Goal: Task Accomplishment & Management: Manage account settings

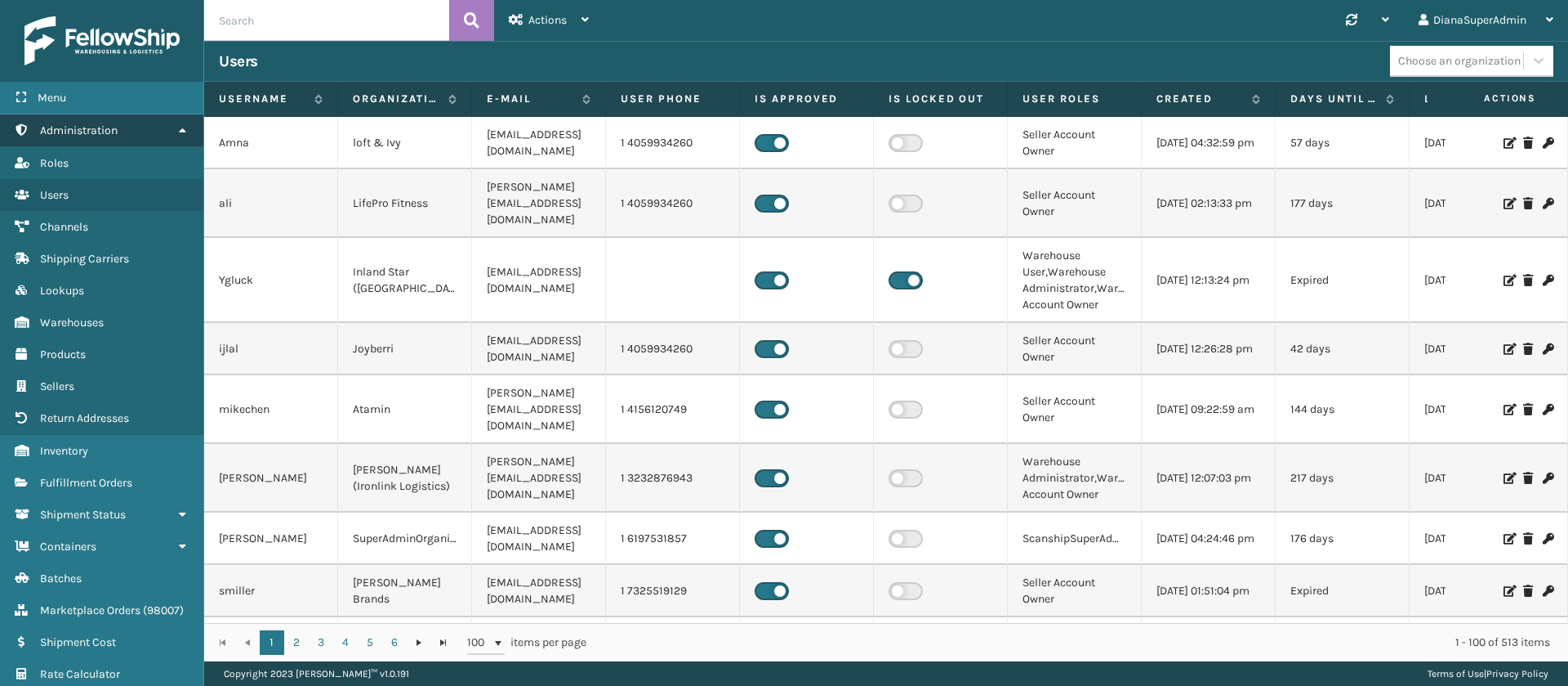
click at [97, 120] on link "Administration" at bounding box center [101, 130] width 204 height 32
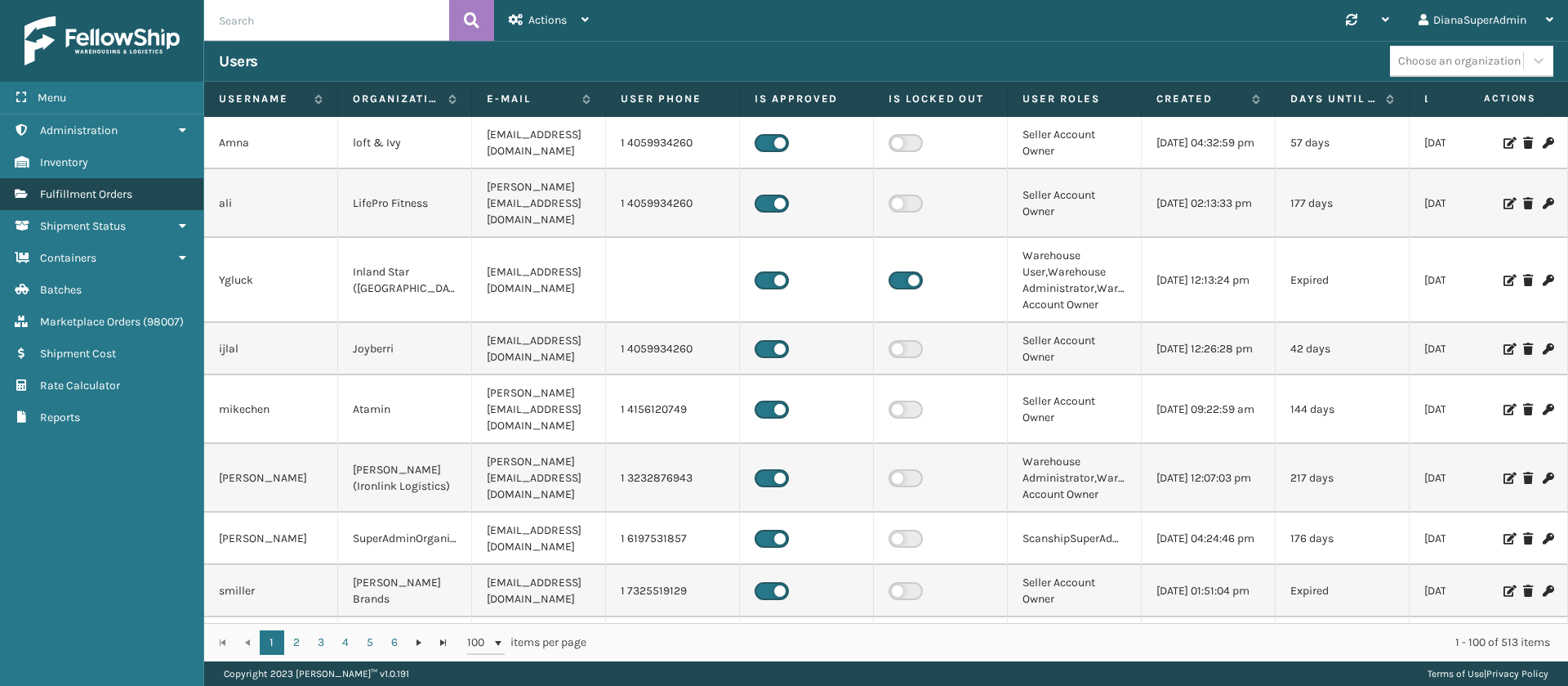
click at [137, 192] on link "Fulfillment Orders" at bounding box center [101, 194] width 204 height 32
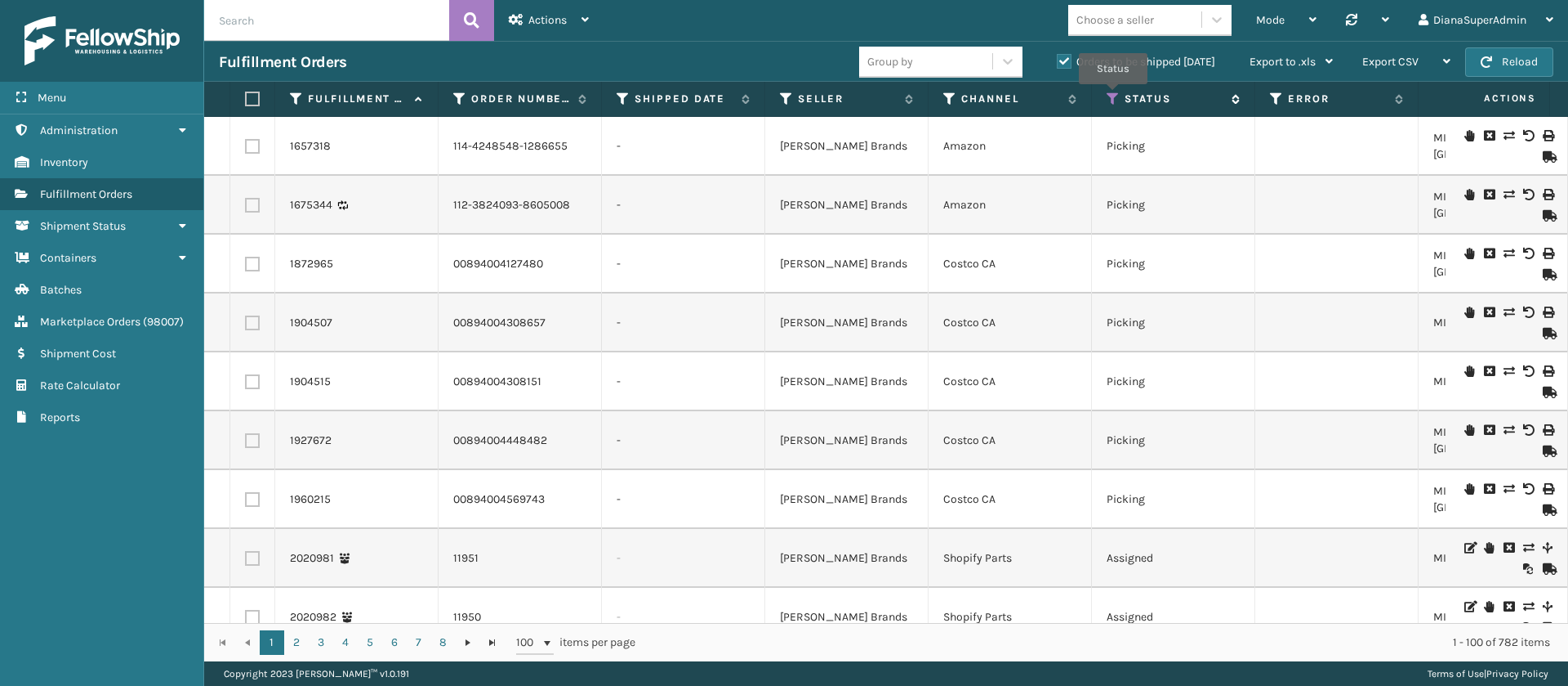
click at [1113, 96] on icon at bounding box center [1114, 99] width 13 height 15
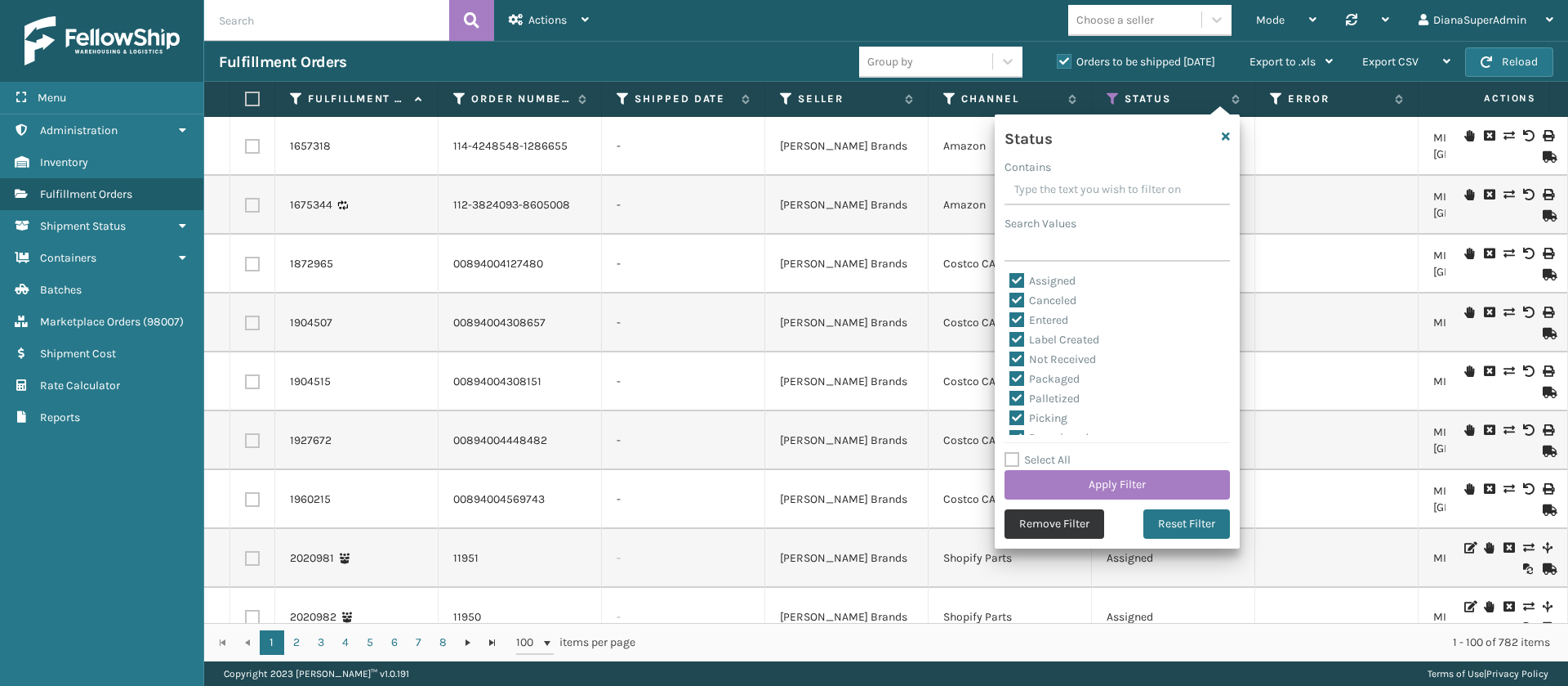
click at [1042, 527] on button "Remove Filter" at bounding box center [1054, 523] width 100 height 29
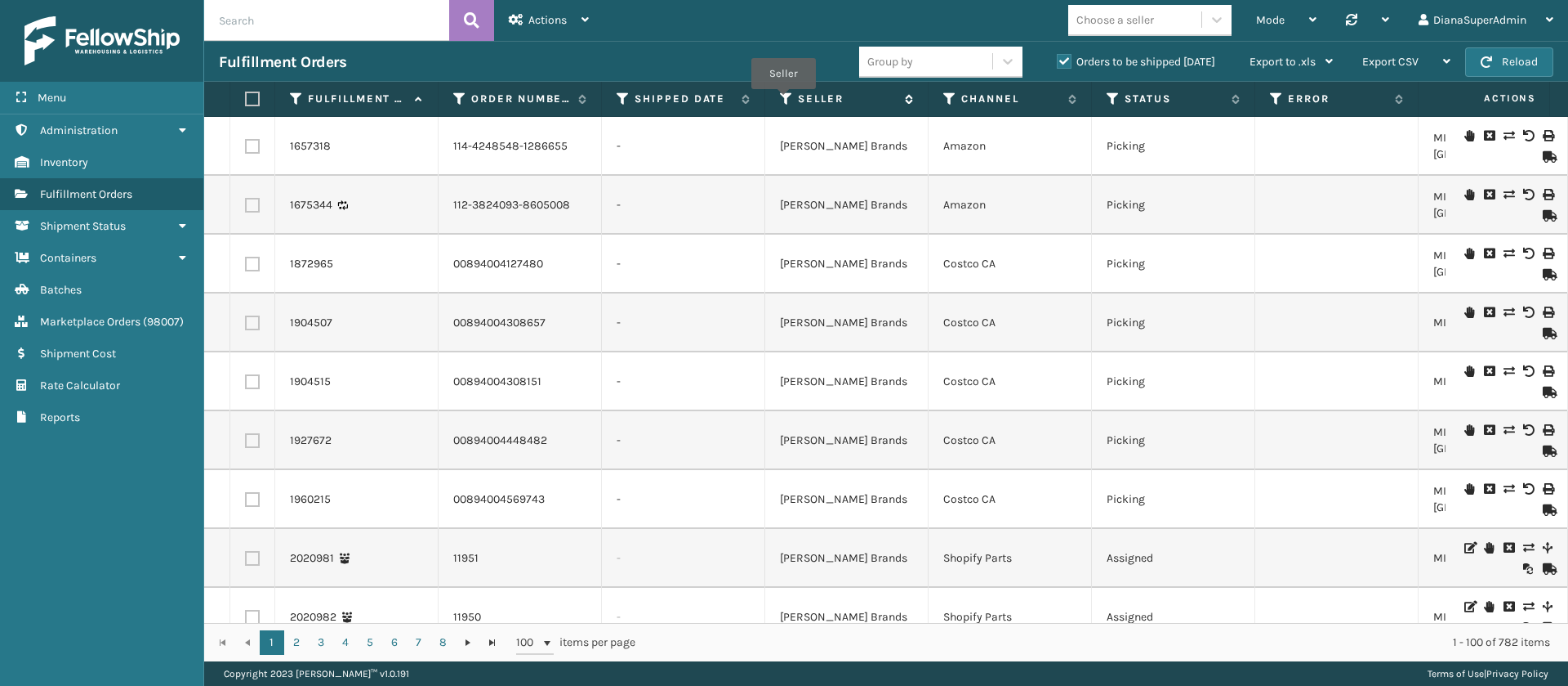
click at [784, 101] on icon at bounding box center [787, 99] width 13 height 15
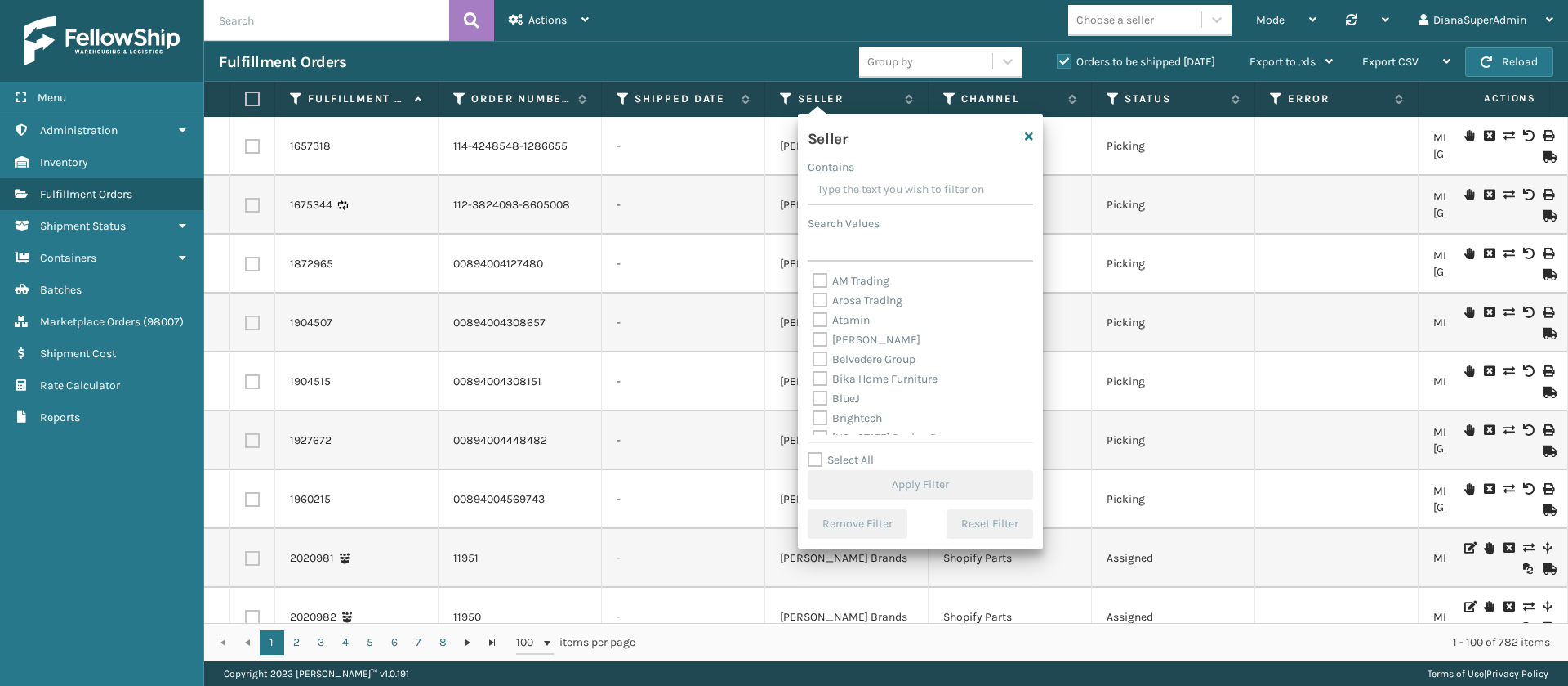
scroll to position [523, 0]
click at [819, 453] on label "Select All" at bounding box center [841, 460] width 66 height 14
click at [819, 452] on input "Select All" at bounding box center [930, 451] width 245 height 2
checkbox input "true"
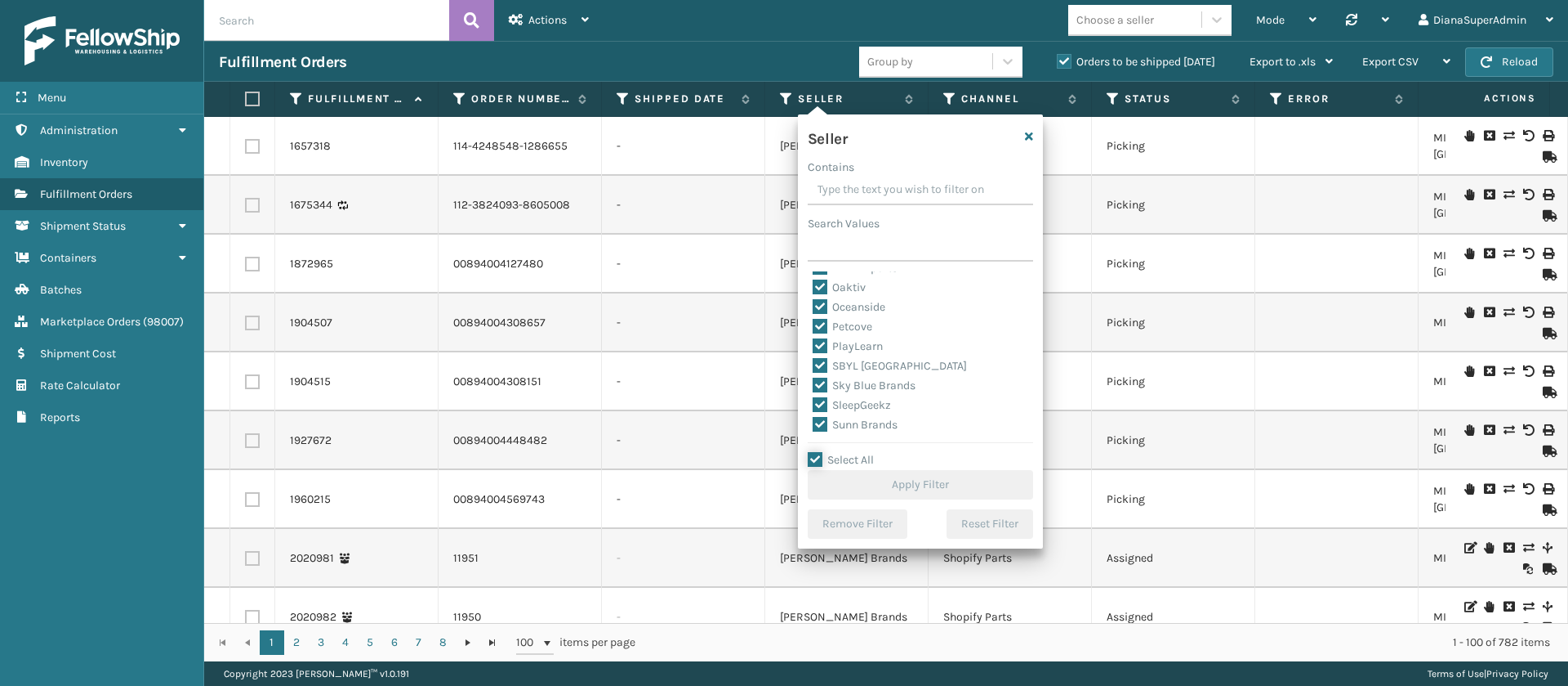
checkbox input "true"
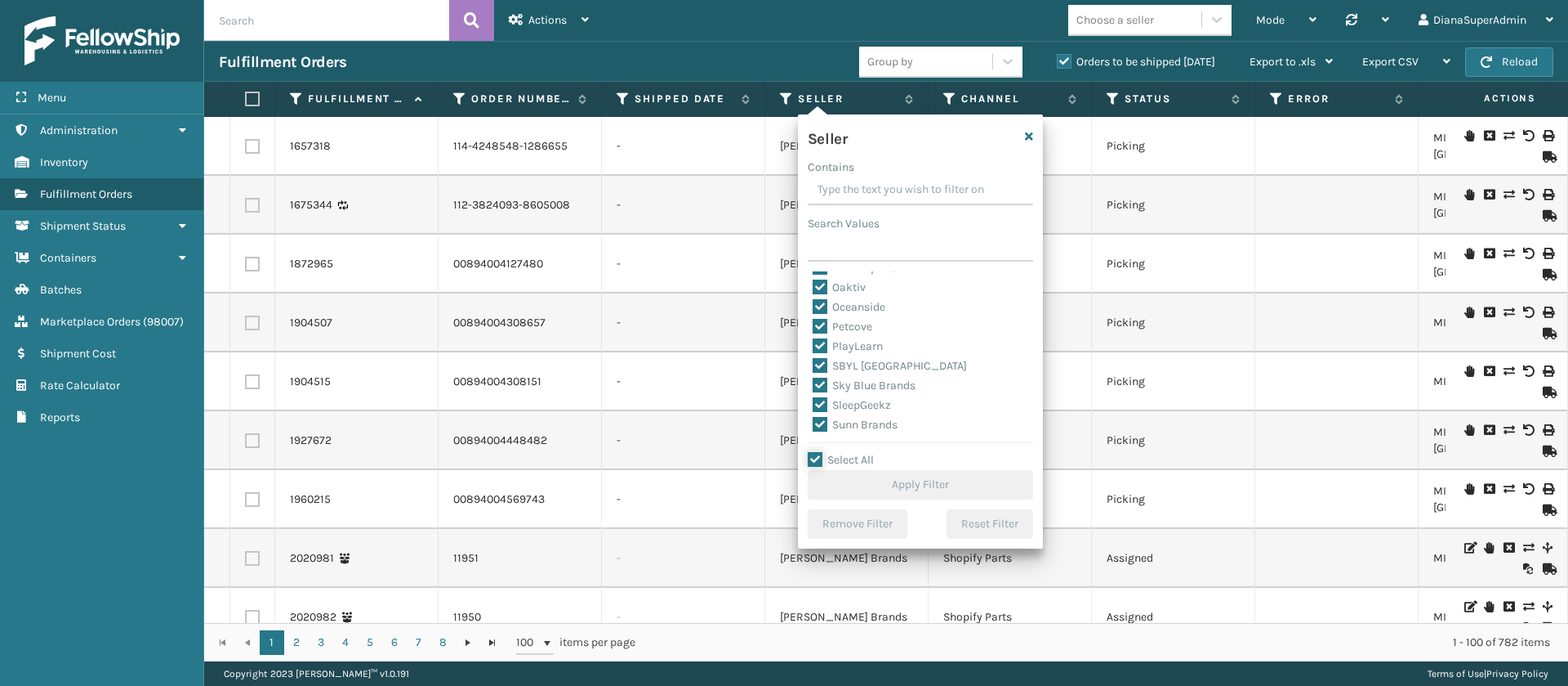
checkbox input "true"
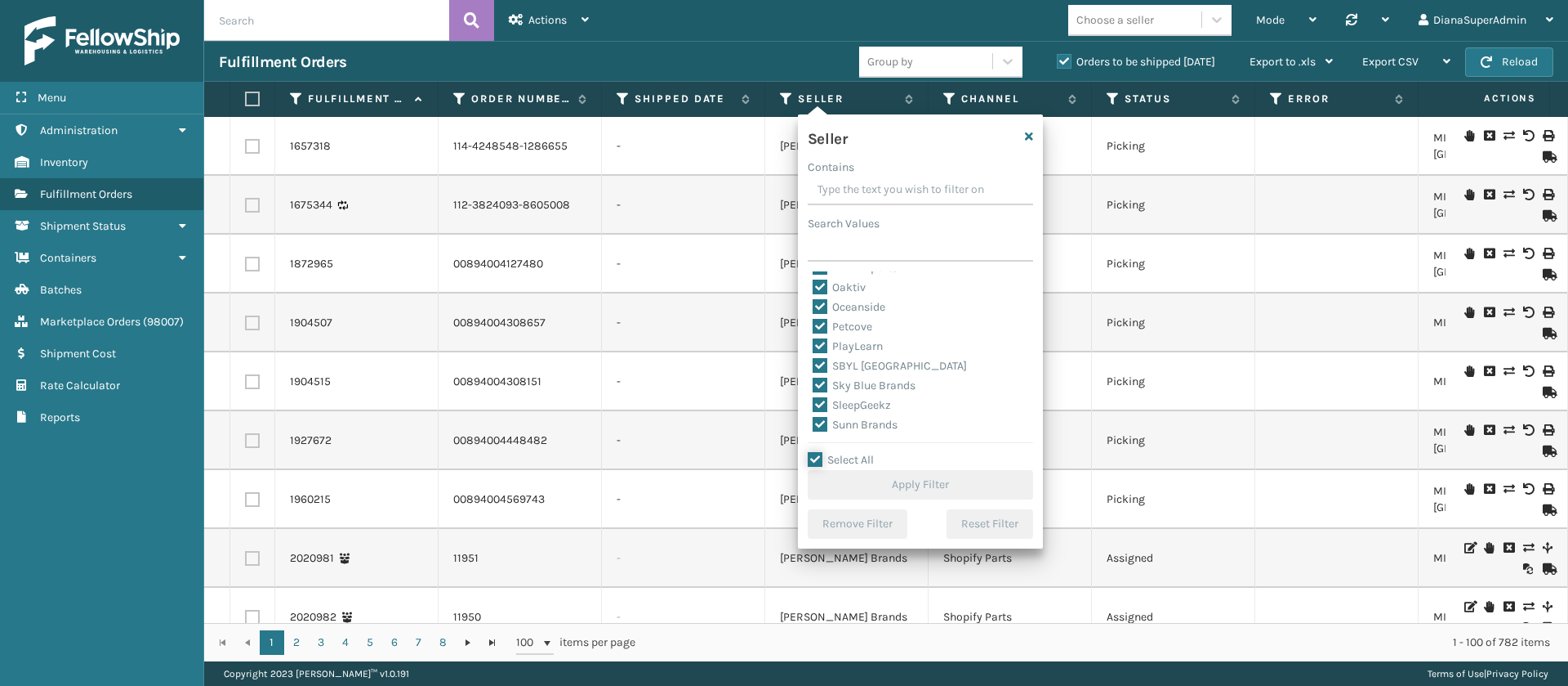
checkbox input "true"
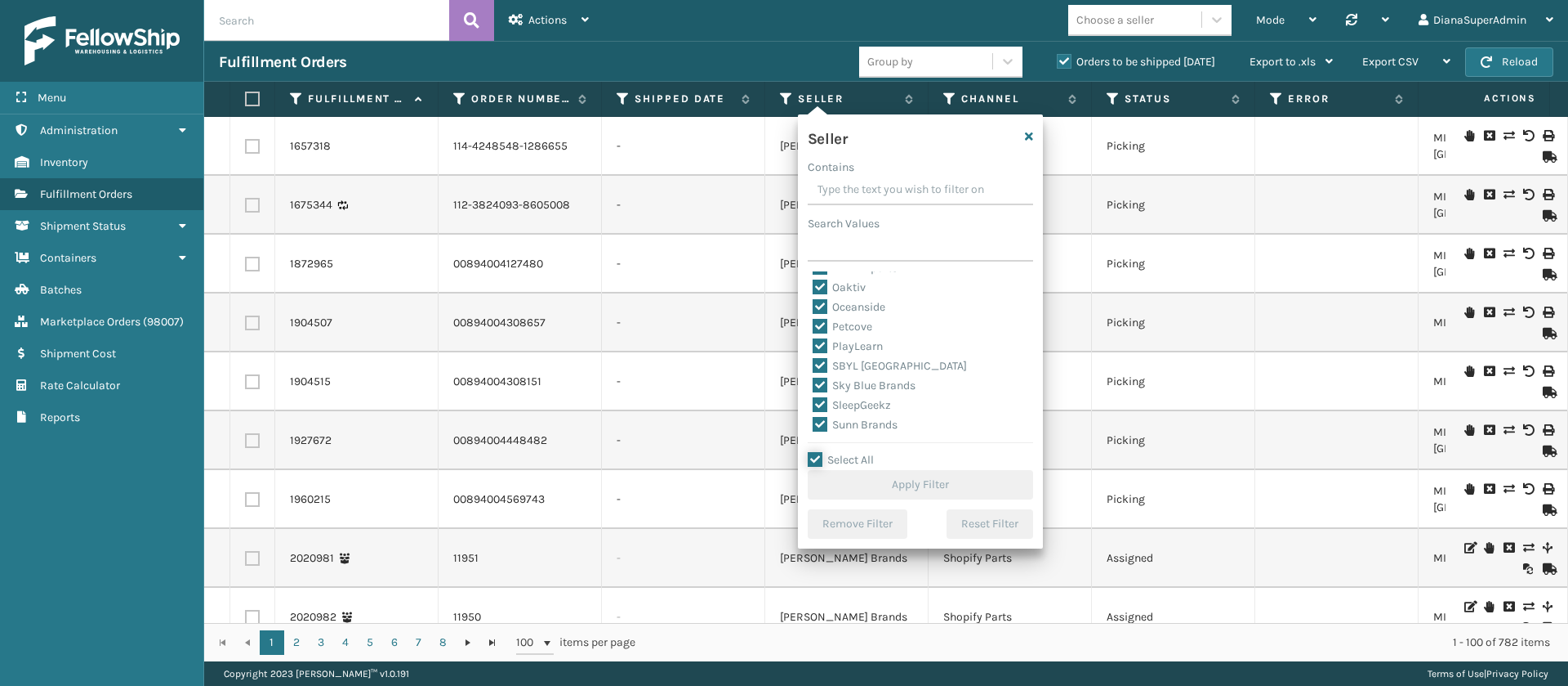
checkbox input "true"
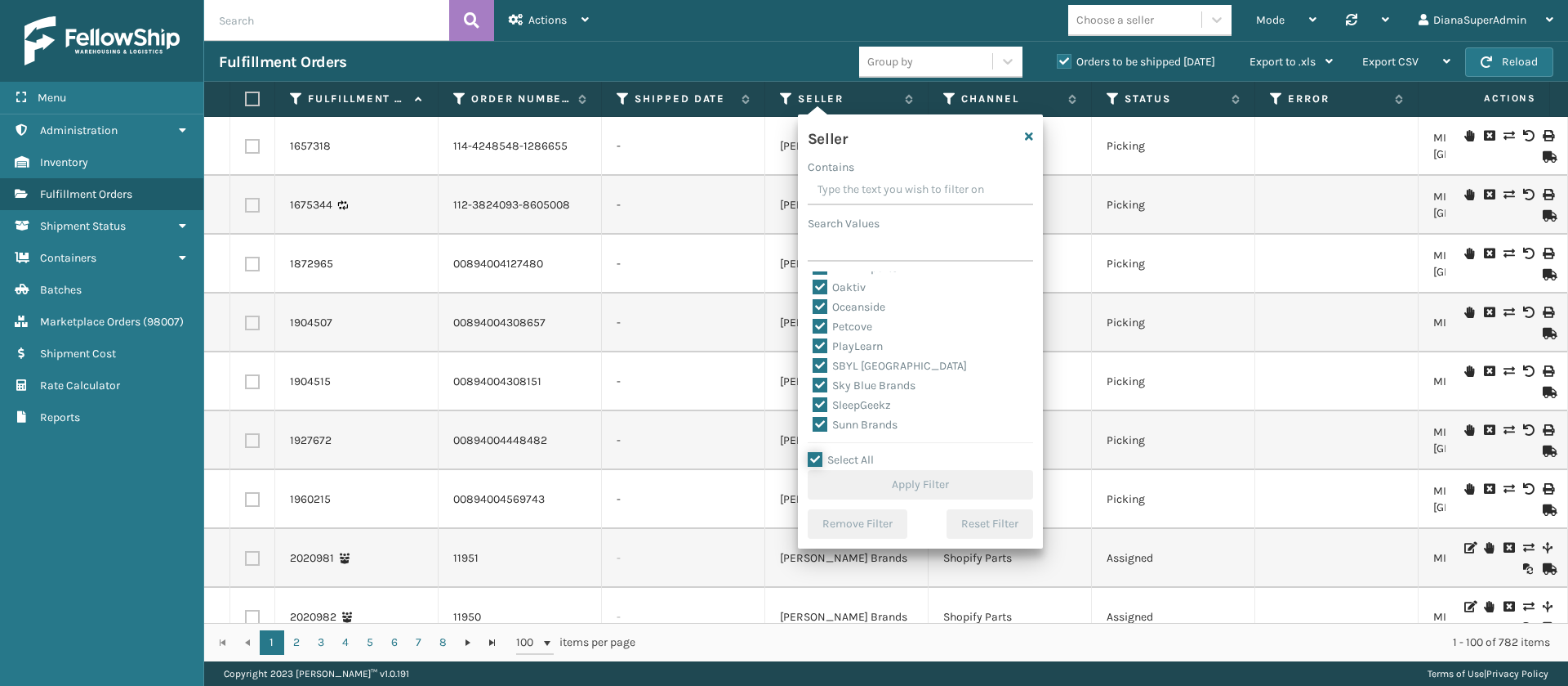
checkbox input "true"
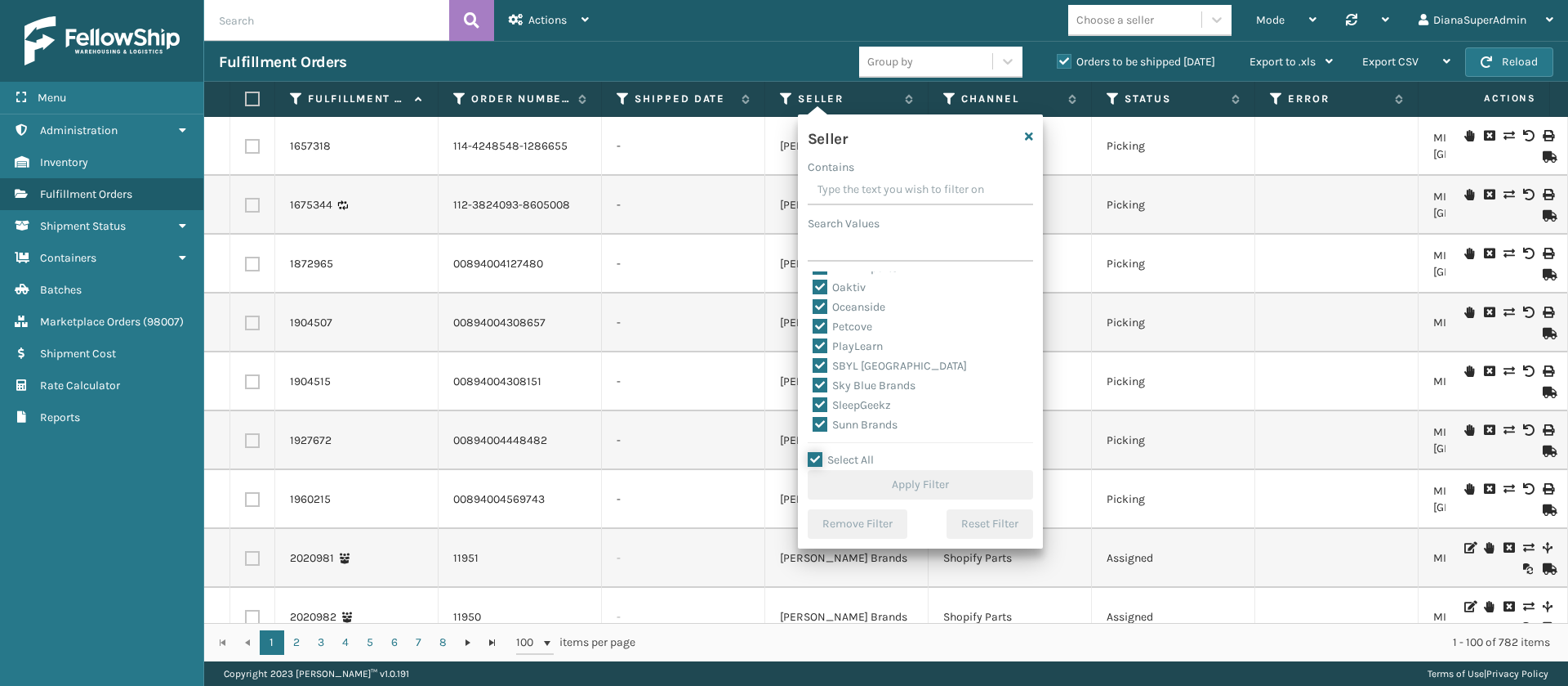
checkbox input "true"
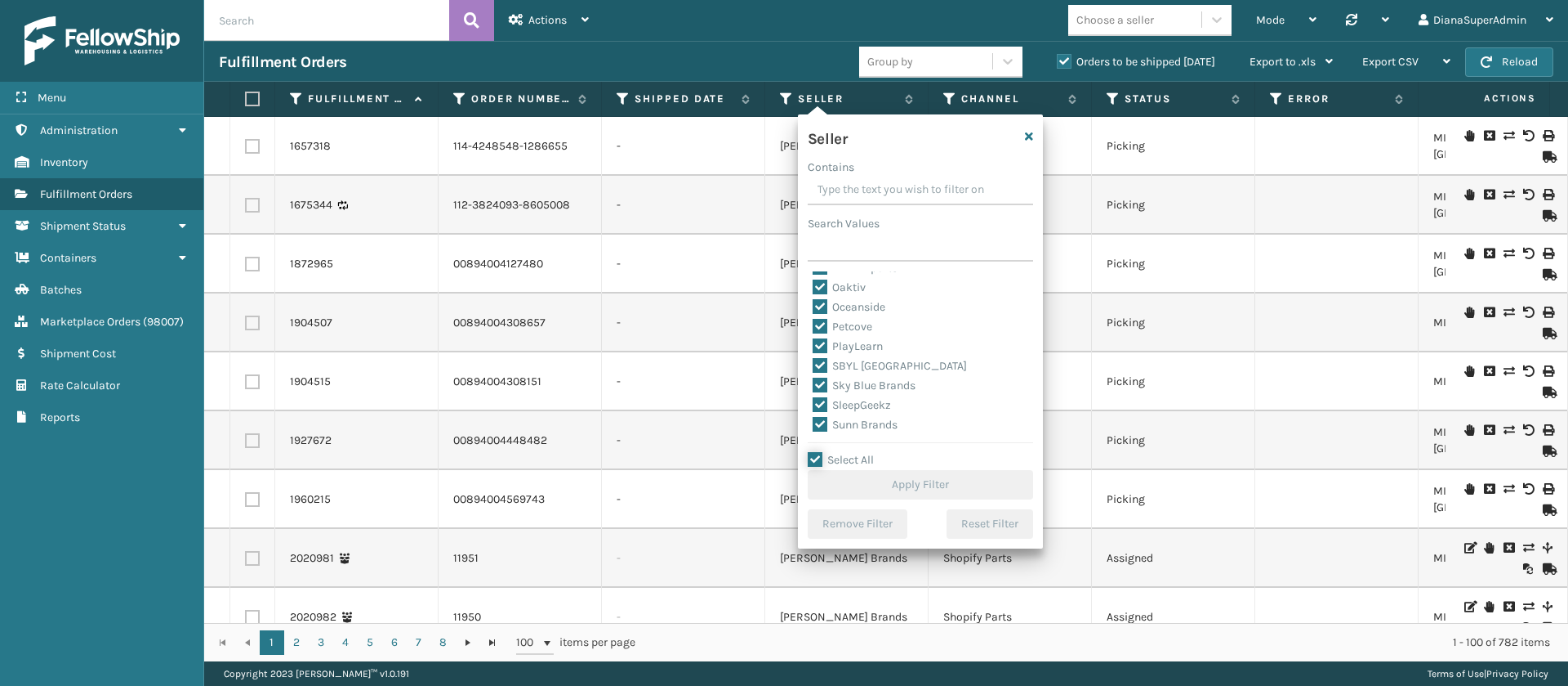
checkbox input "true"
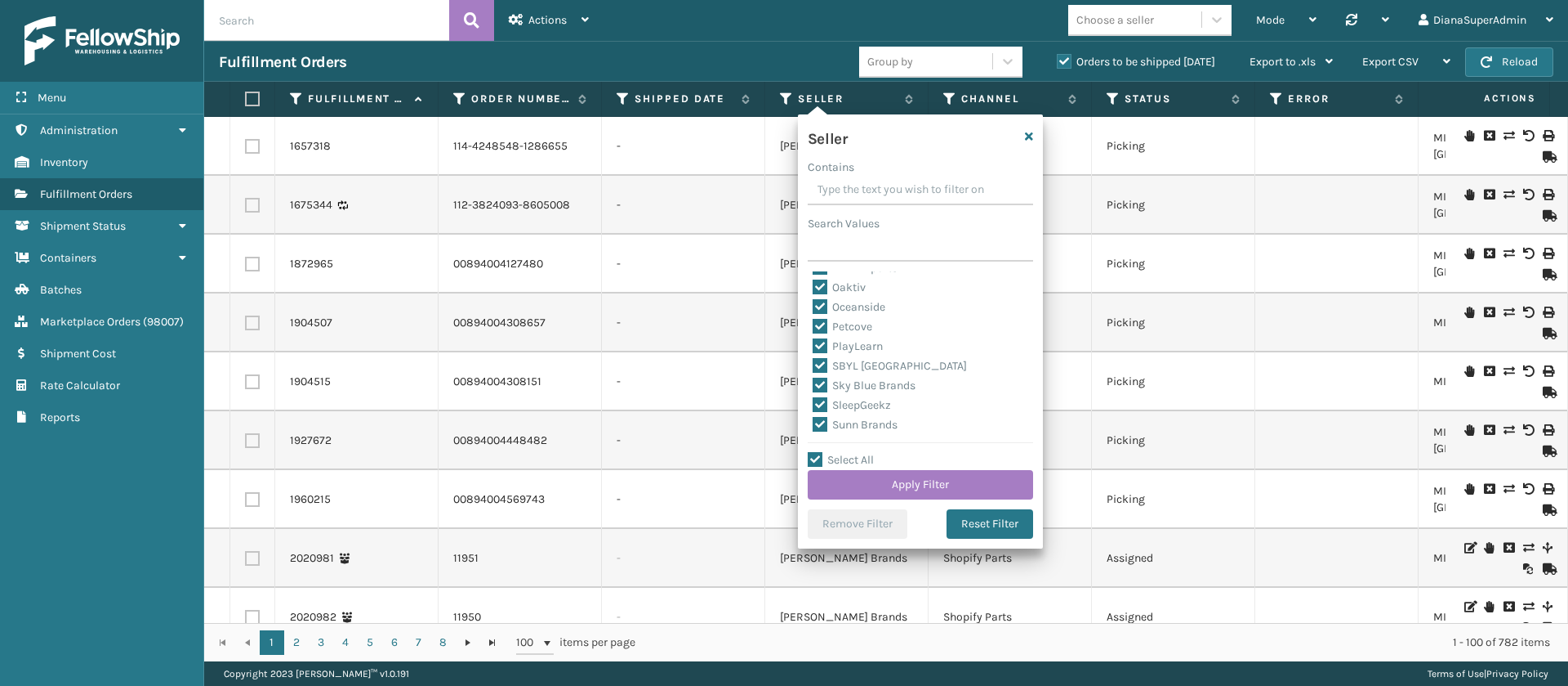
click at [823, 403] on label "SleepGeekz" at bounding box center [852, 405] width 79 height 14
click at [814, 403] on input "SleepGeekz" at bounding box center [813, 401] width 1 height 11
checkbox input "false"
click at [886, 481] on button "Apply Filter" at bounding box center [920, 484] width 225 height 29
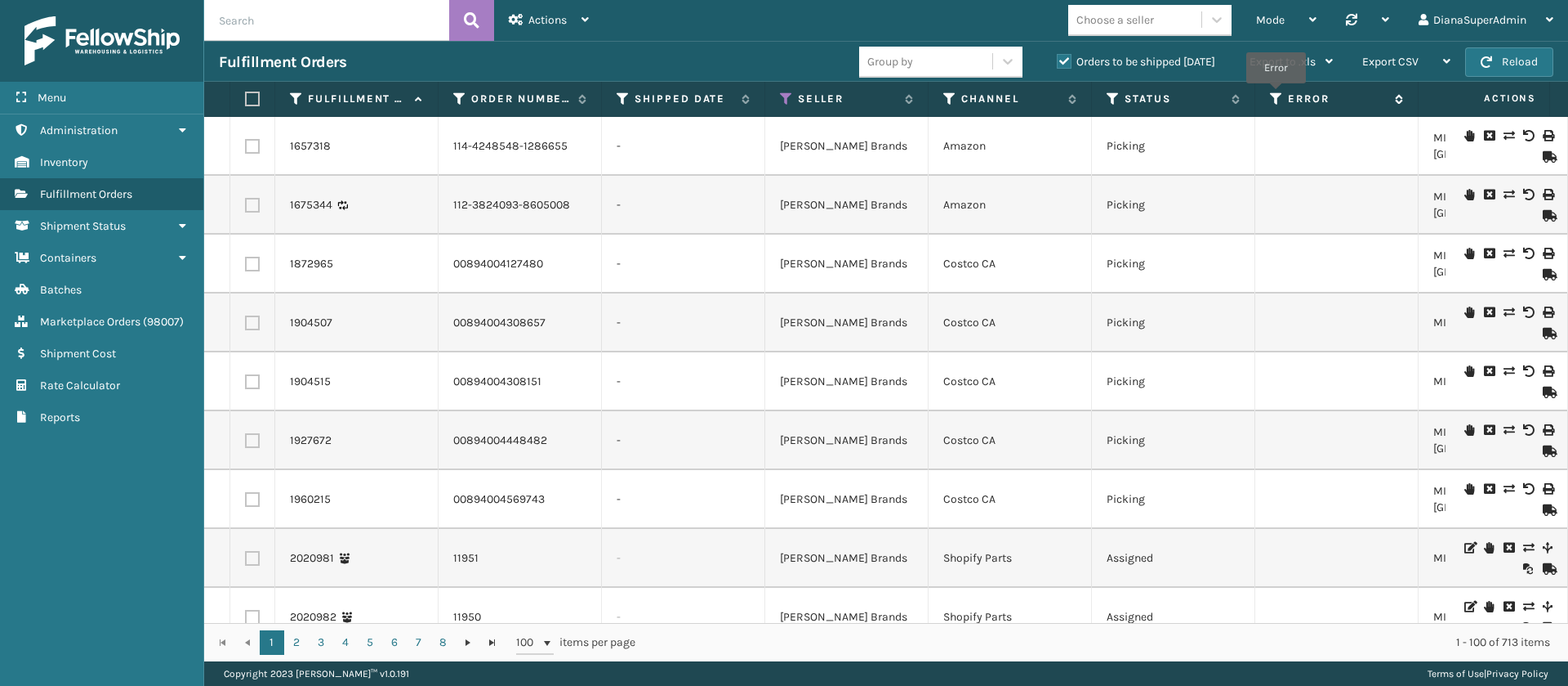
click at [1276, 95] on icon at bounding box center [1277, 99] width 13 height 15
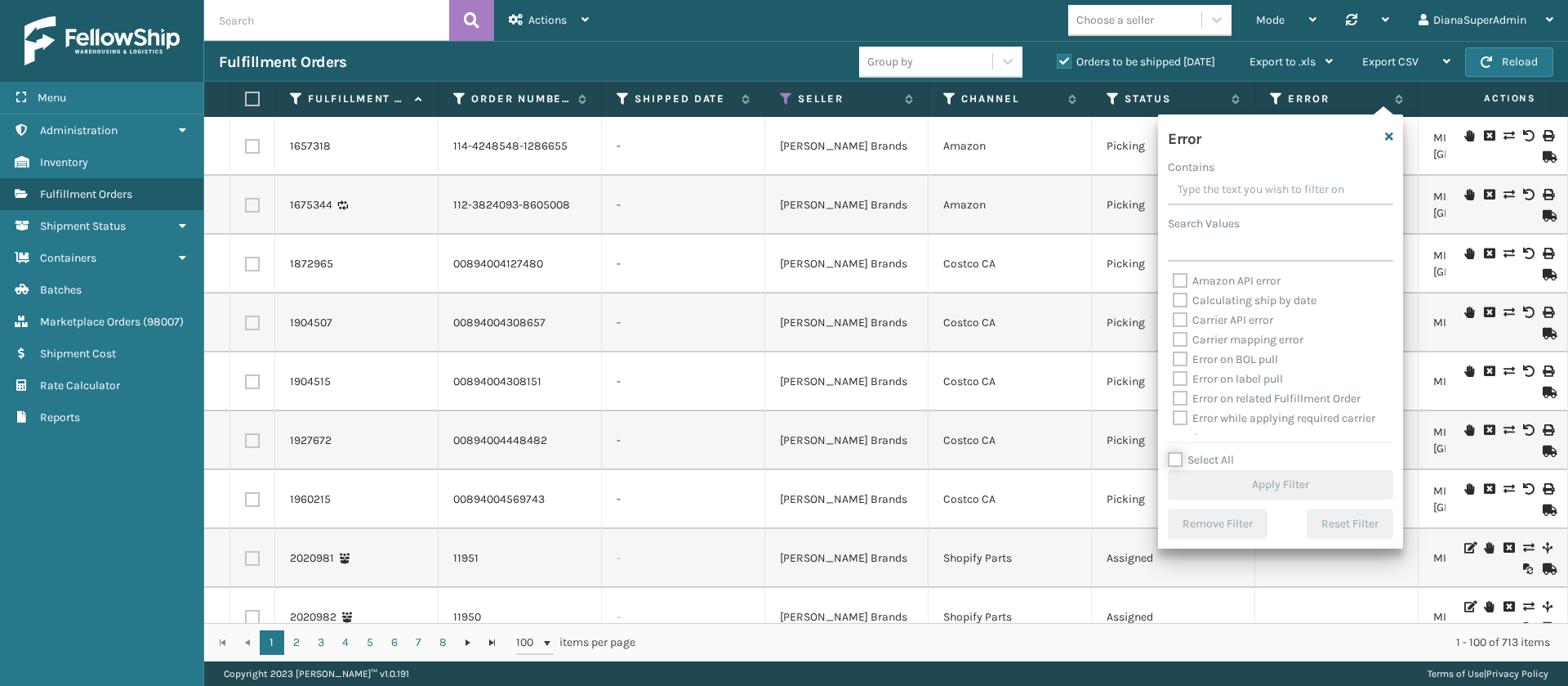
click at [1176, 450] on input "Select All" at bounding box center [1291, 451] width 245 height 2
checkbox input "true"
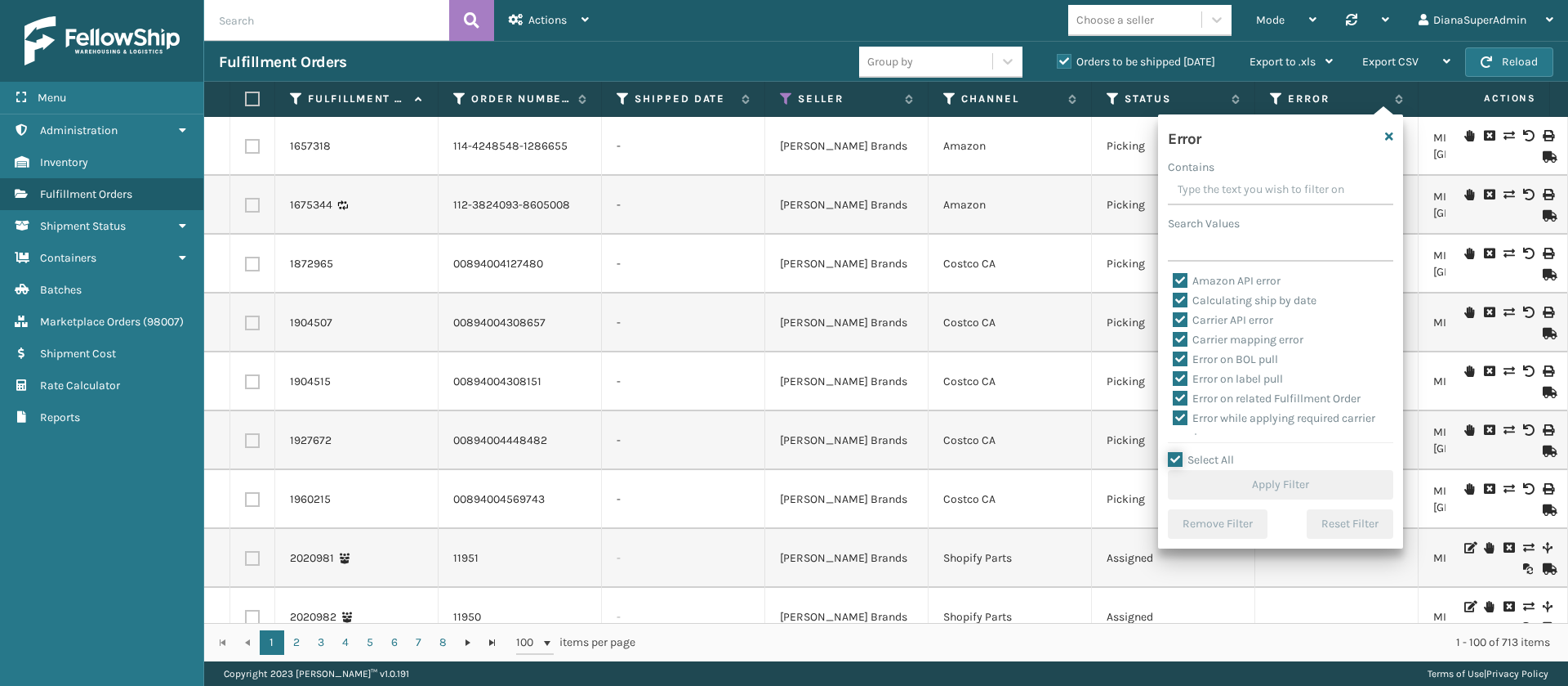
checkbox input "true"
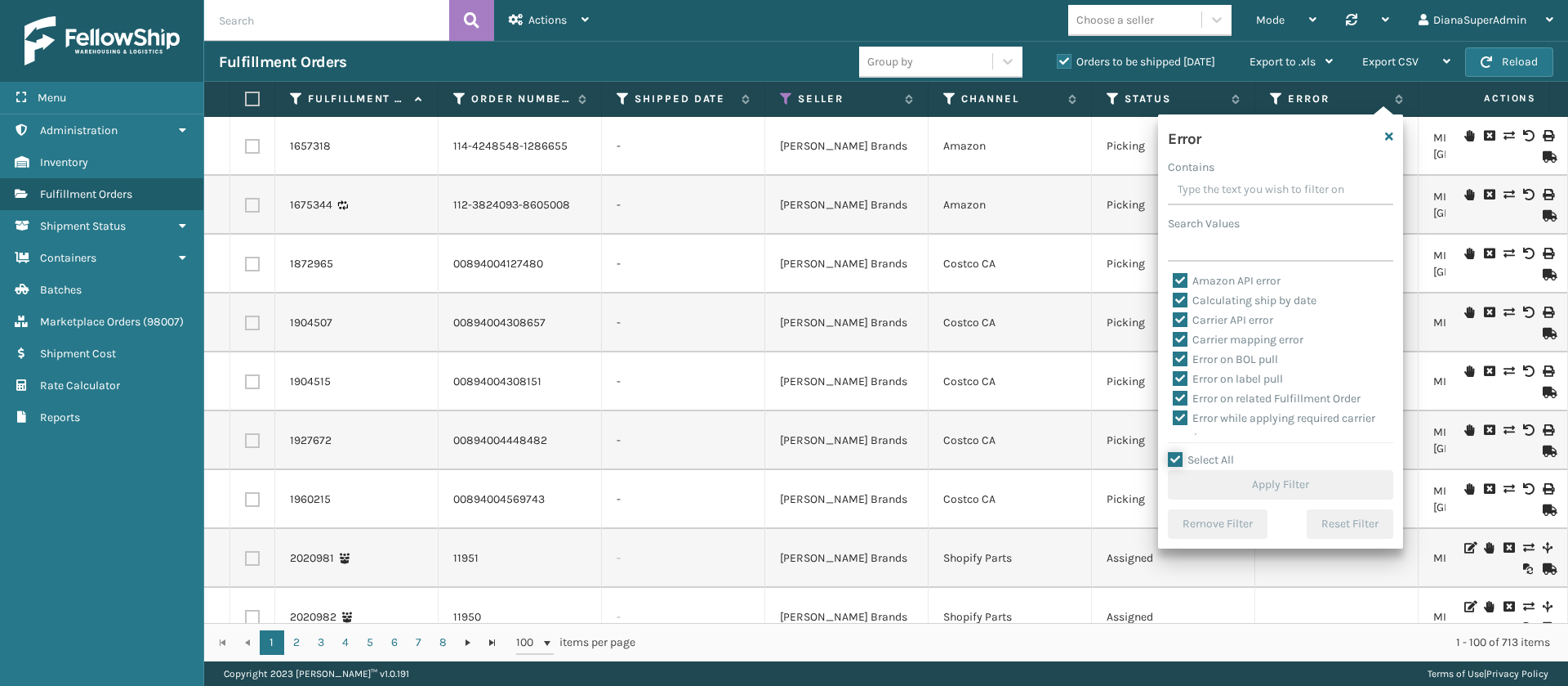
checkbox input "true"
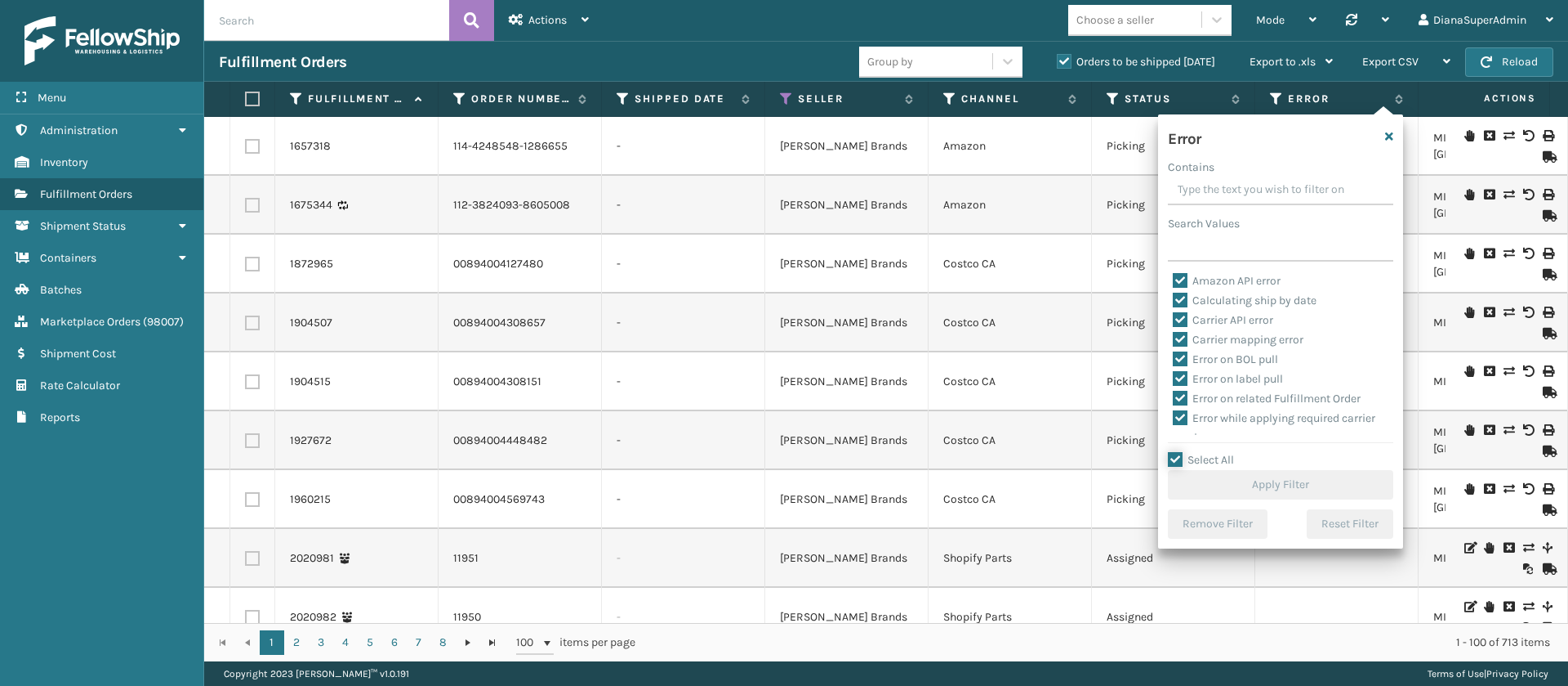
checkbox input "true"
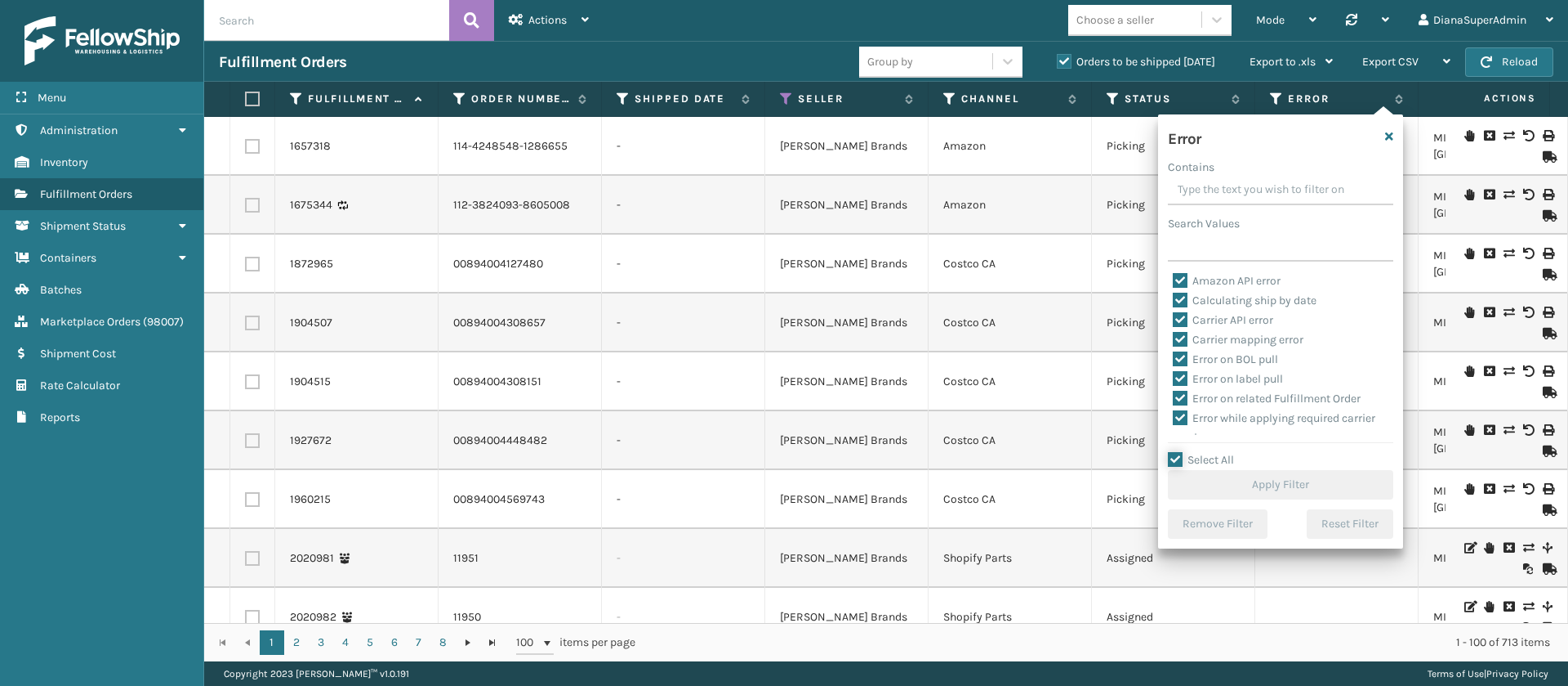
checkbox input "true"
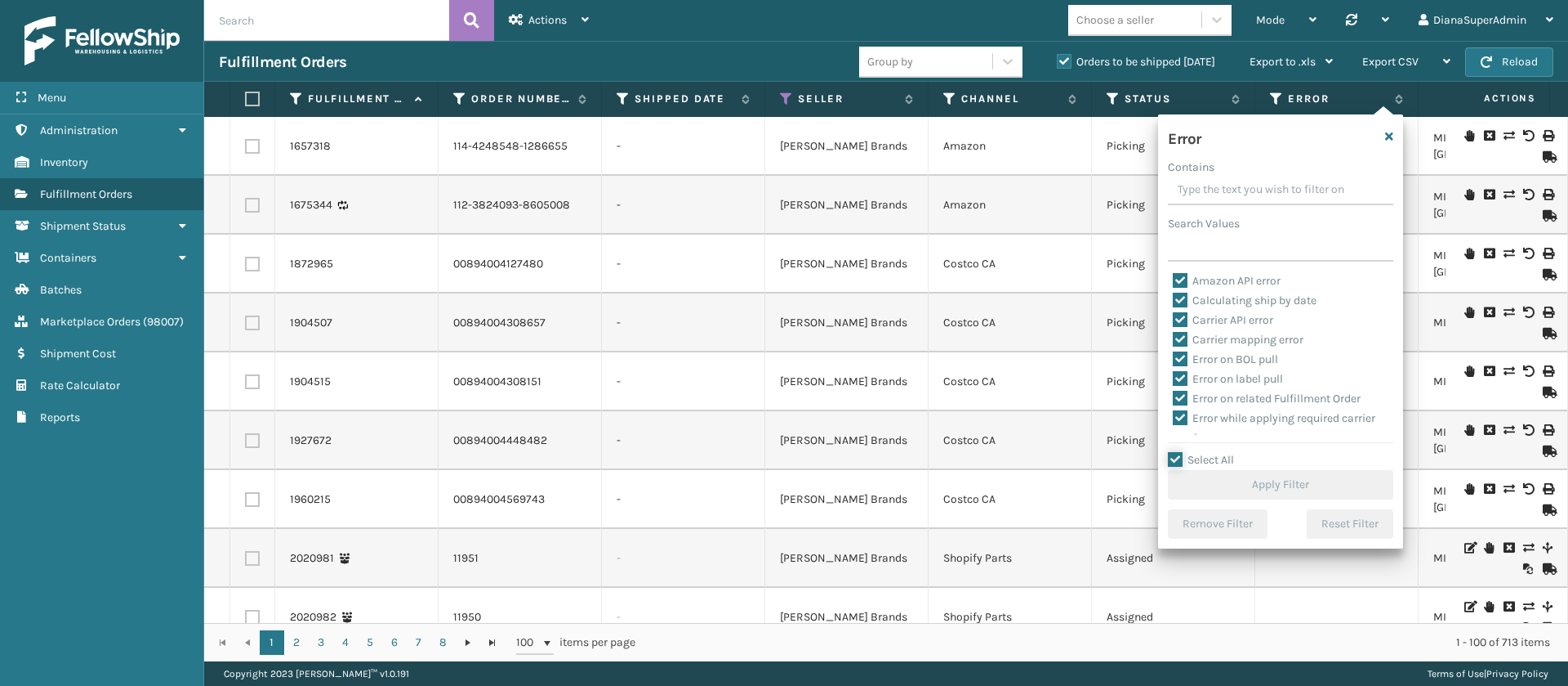
checkbox input "true"
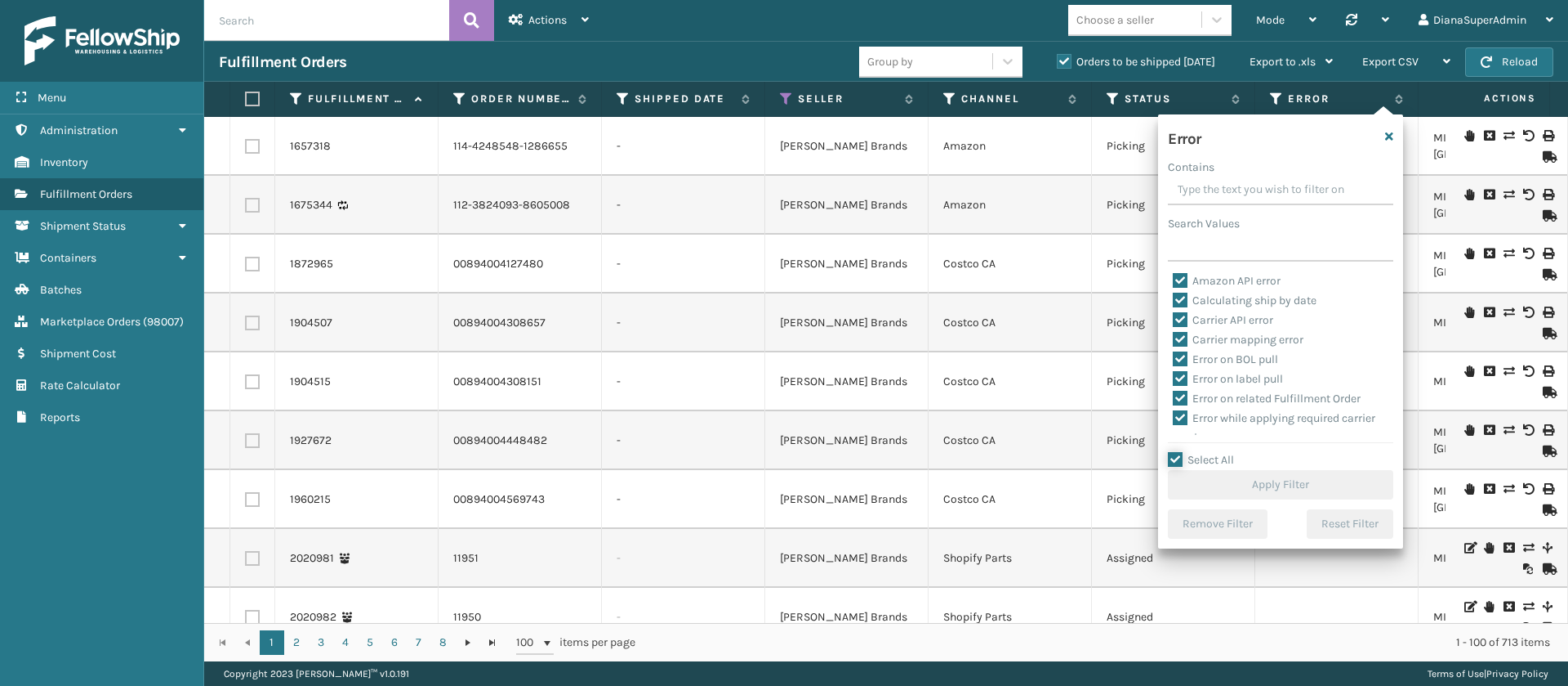
checkbox input "true"
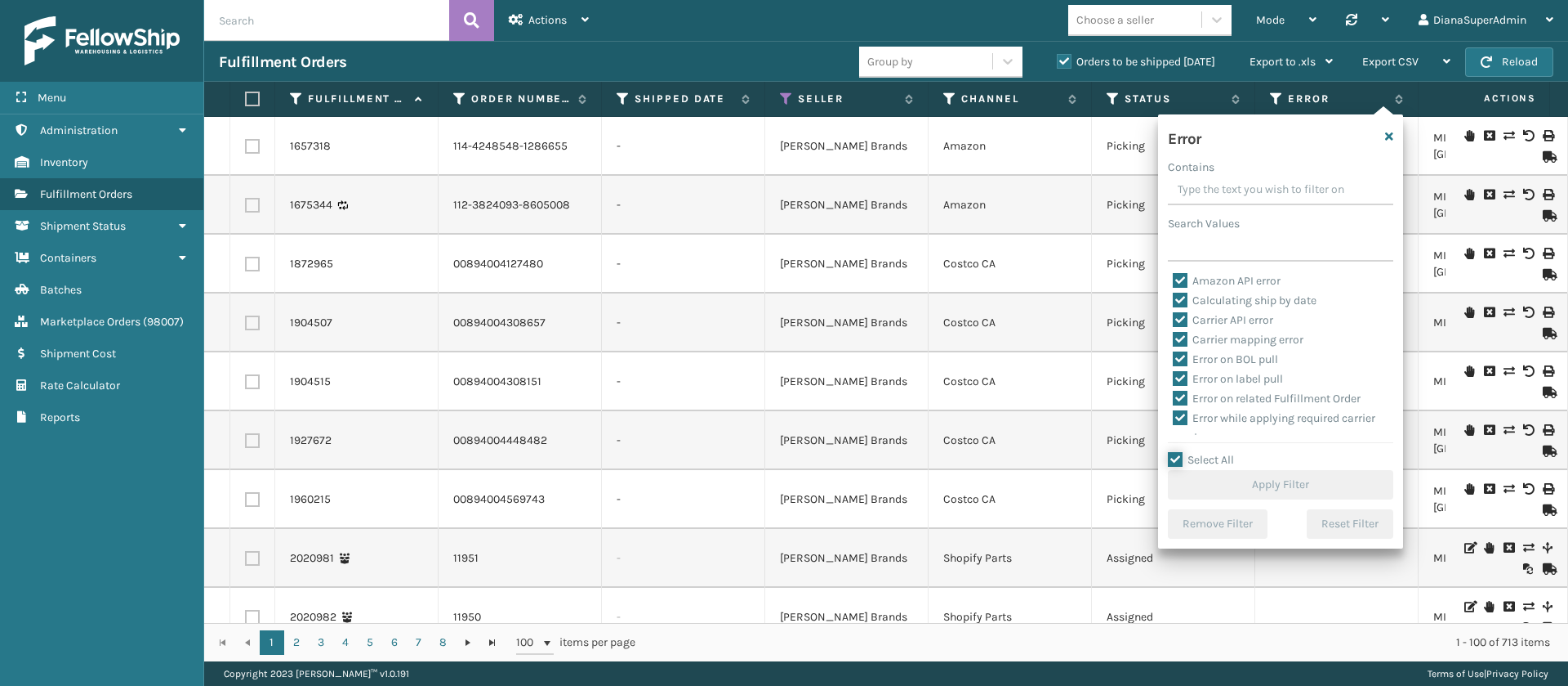
checkbox input "true"
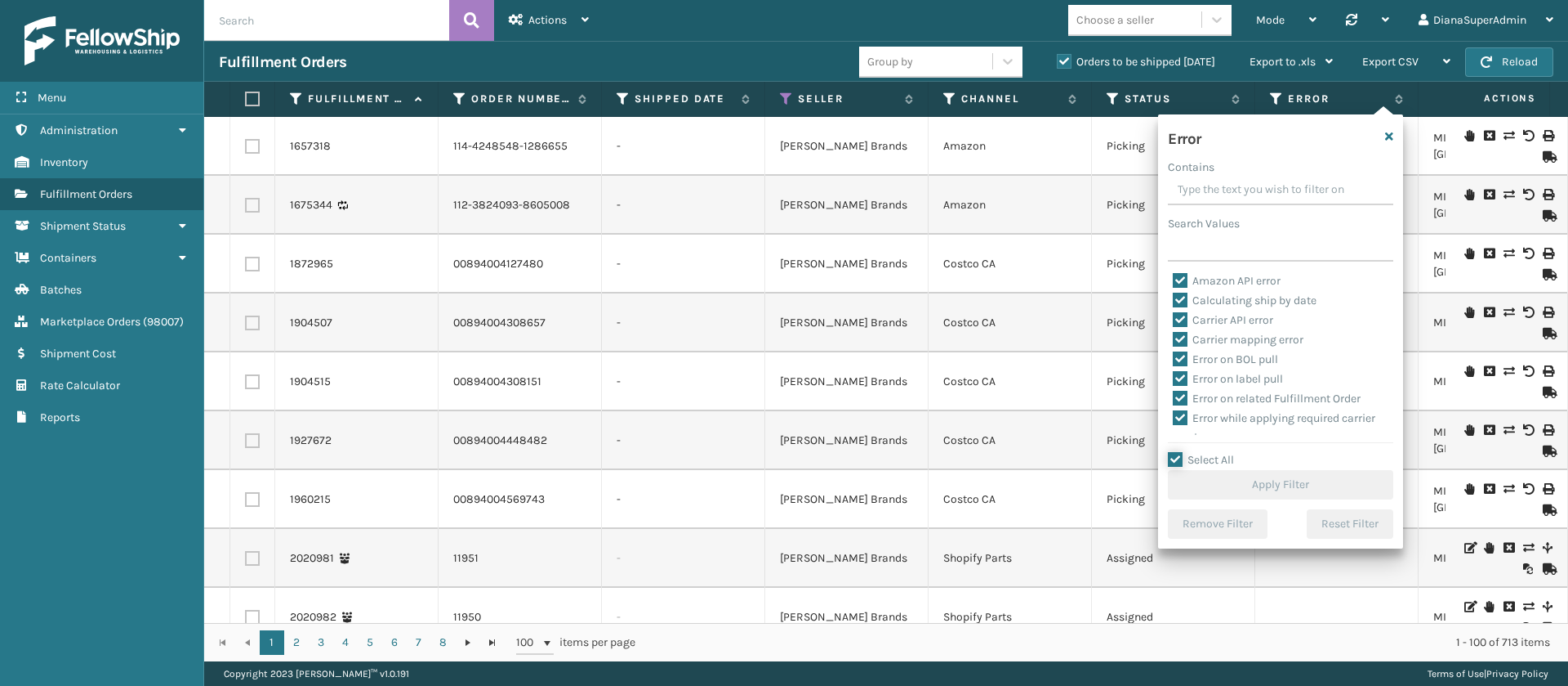
checkbox input "true"
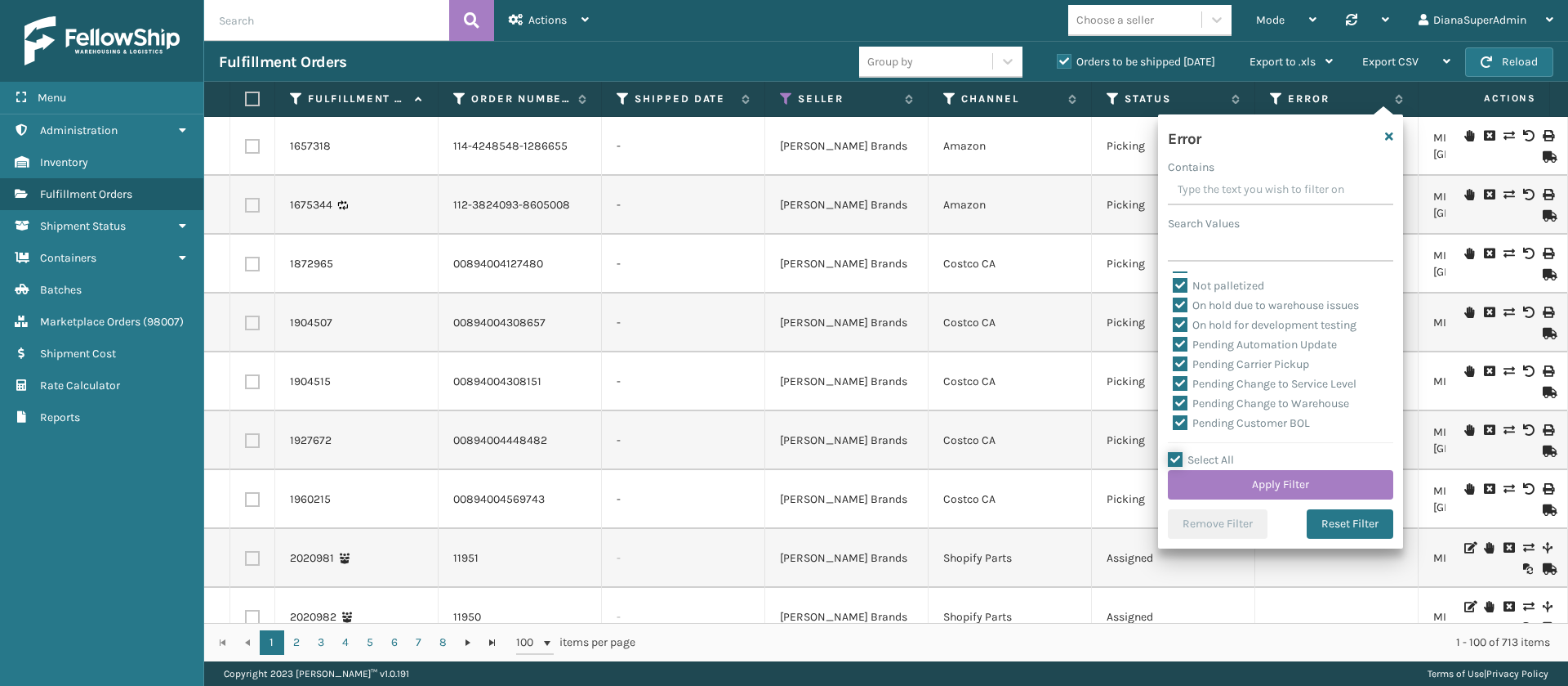
scroll to position [399, 0]
click at [1179, 310] on label "Pending Automation Update" at bounding box center [1255, 314] width 164 height 14
click at [1174, 310] on input "Pending Automation Update" at bounding box center [1173, 309] width 1 height 11
checkbox input "false"
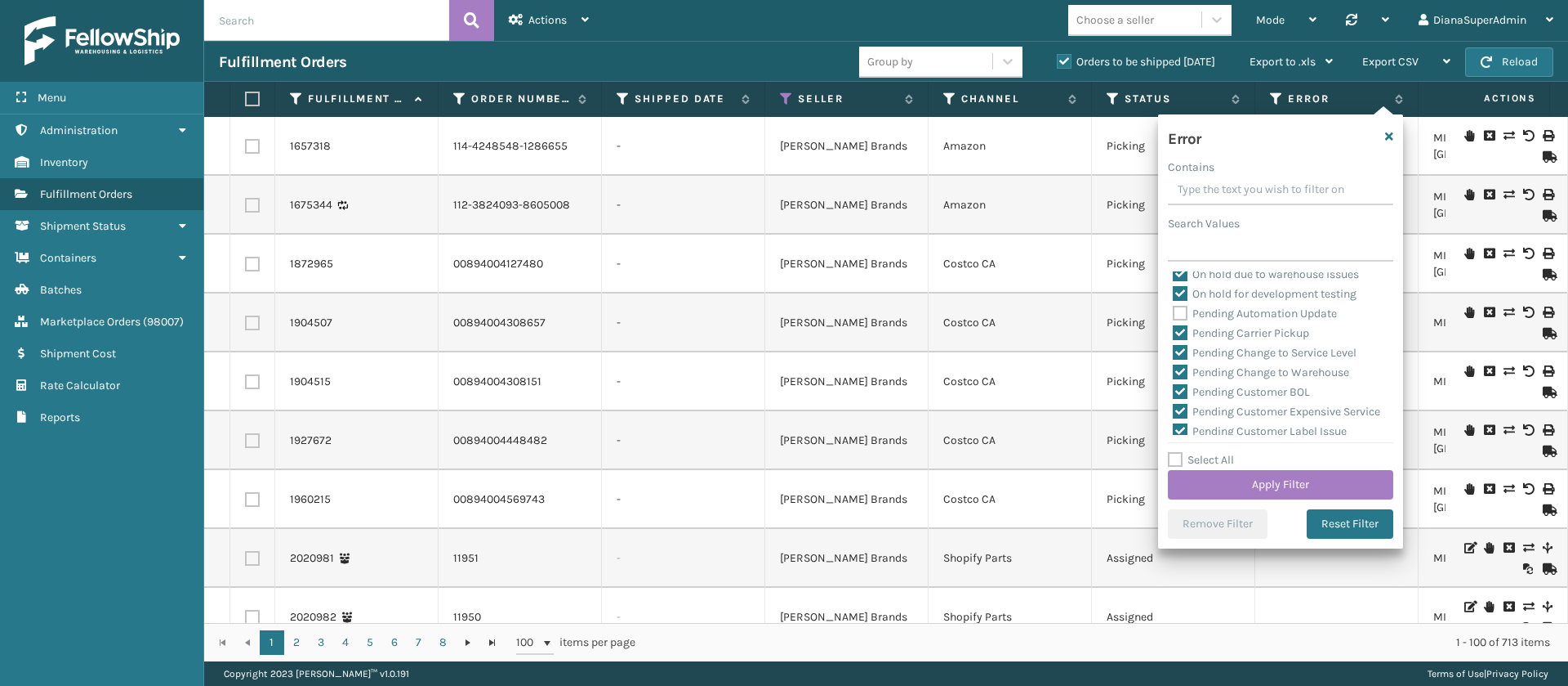
click at [1178, 327] on label "Pending Carrier Pickup" at bounding box center [1241, 333] width 137 height 14
click at [1174, 327] on input "Pending Carrier Pickup" at bounding box center [1173, 329] width 1 height 11
checkbox input "false"
click at [1178, 348] on label "Pending Change to Service Level" at bounding box center [1265, 352] width 184 height 14
click at [1174, 348] on input "Pending Change to Service Level" at bounding box center [1173, 348] width 1 height 11
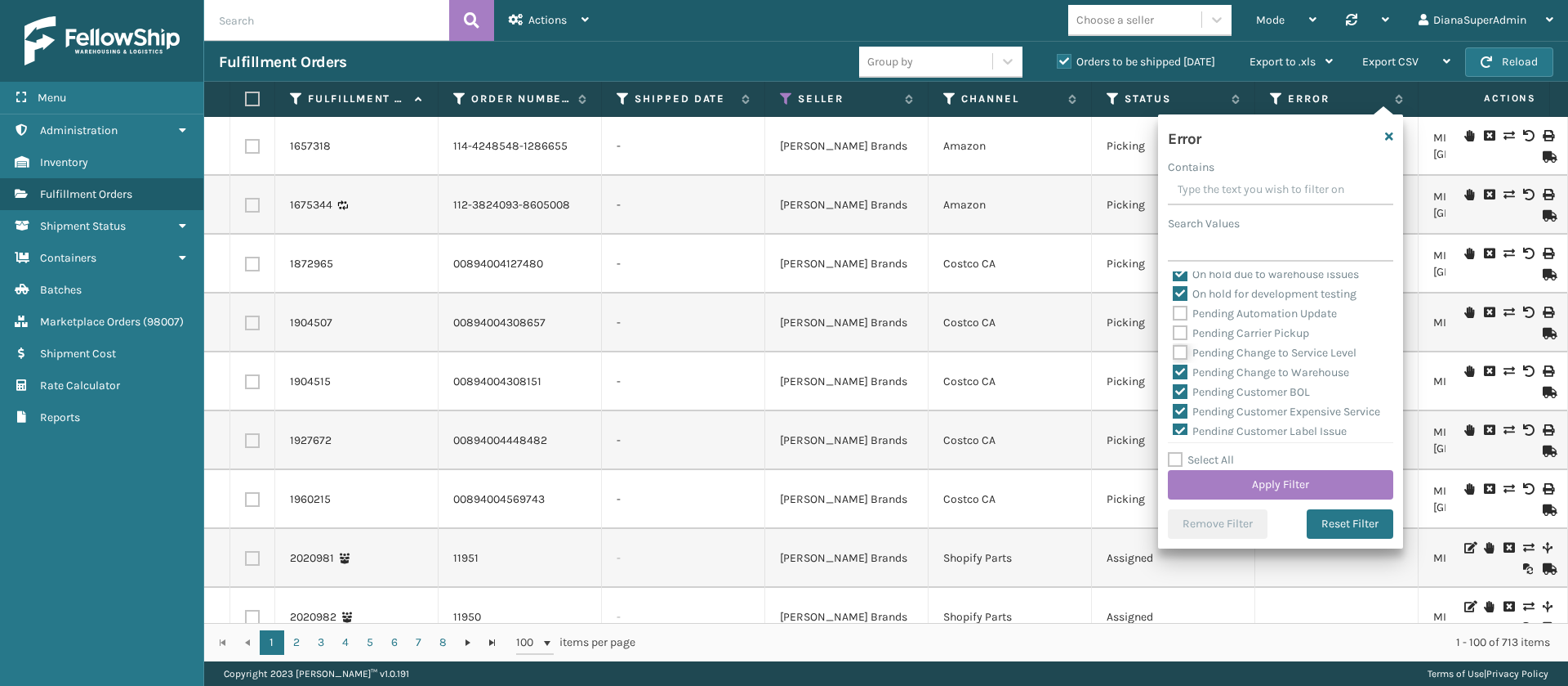
checkbox input "false"
click at [1178, 369] on label "Pending Change to Warehouse" at bounding box center [1261, 372] width 177 height 14
click at [1174, 369] on input "Pending Change to Warehouse" at bounding box center [1173, 368] width 1 height 11
checkbox input "false"
click at [1178, 385] on label "Pending Customer BOL" at bounding box center [1242, 392] width 137 height 14
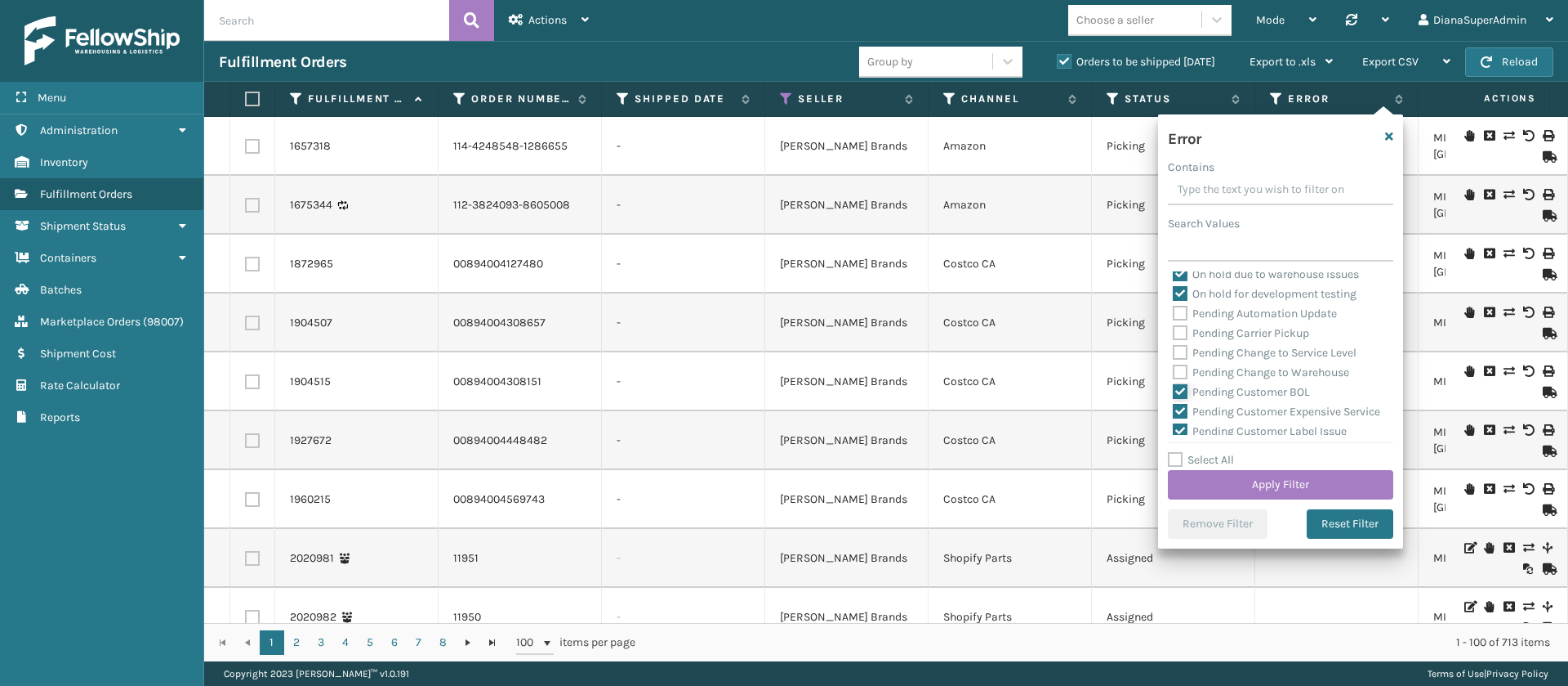
click at [1174, 385] on input "Pending Customer BOL" at bounding box center [1173, 387] width 1 height 11
checkbox input "false"
click at [1180, 337] on label "Pending Customer Expensive Service" at bounding box center [1277, 342] width 208 height 14
click at [1174, 337] on input "Pending Customer Expensive Service" at bounding box center [1173, 338] width 1 height 11
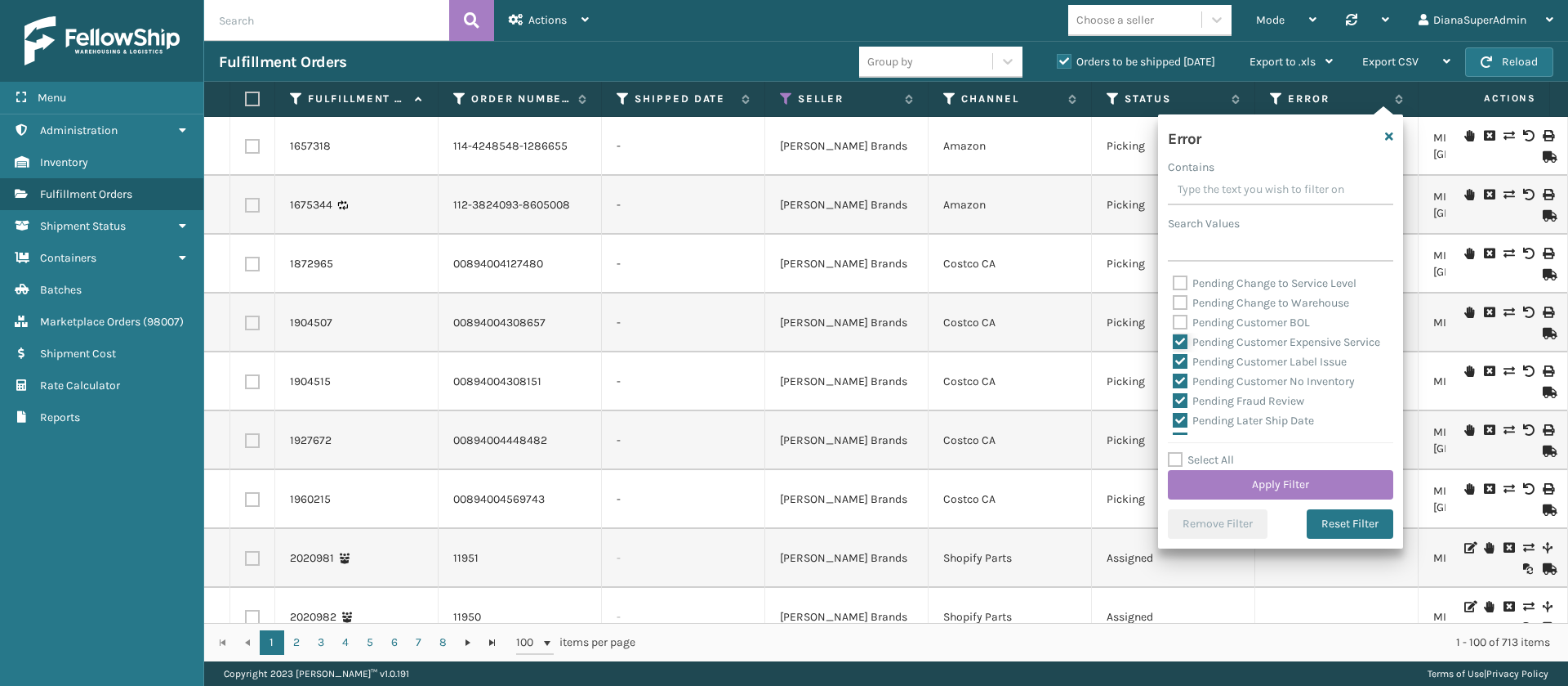
checkbox input "false"
click at [1180, 369] on label "Pending Customer Label Issue" at bounding box center [1260, 361] width 174 height 14
click at [1174, 363] on input "Pending Customer Label Issue" at bounding box center [1173, 357] width 1 height 11
checkbox input "false"
click at [1180, 388] on label "Pending Customer No Inventory" at bounding box center [1264, 381] width 182 height 14
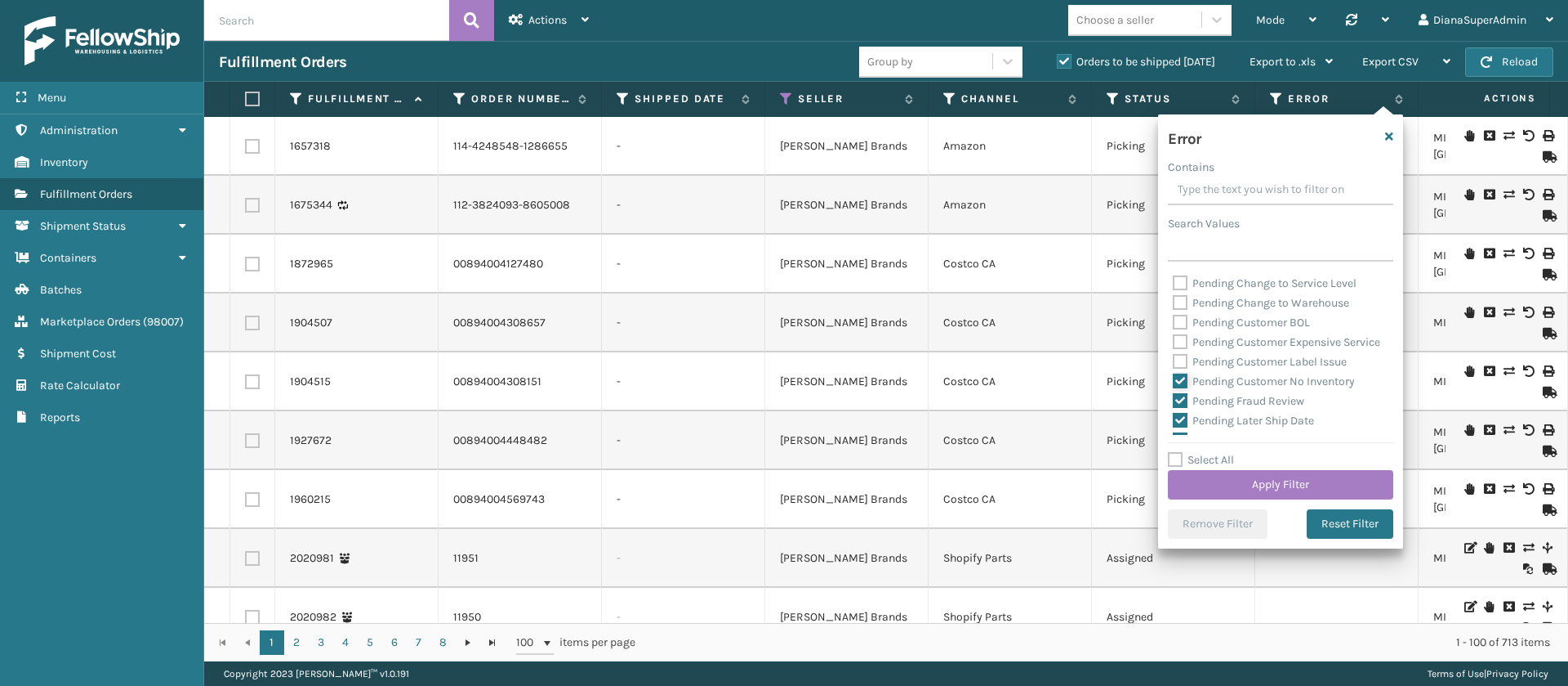
click at [1174, 382] on input "Pending Customer No Inventory" at bounding box center [1173, 377] width 1 height 11
checkbox input "false"
click at [1186, 301] on label "Pending Fraud Review" at bounding box center [1239, 294] width 132 height 14
click at [1174, 295] on input "Pending Fraud Review" at bounding box center [1173, 289] width 1 height 11
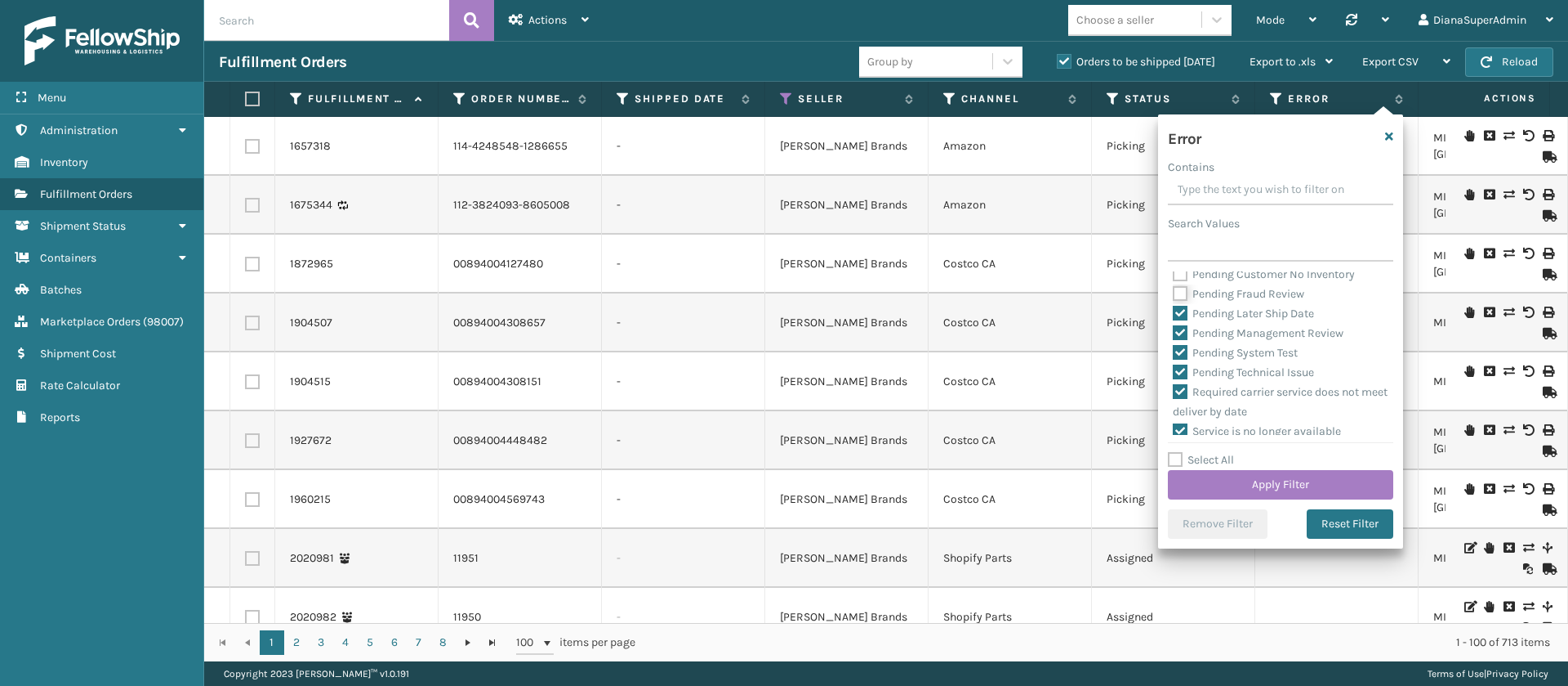
checkbox input "false"
click at [1183, 320] on label "Pending Later Ship Date" at bounding box center [1244, 314] width 142 height 14
click at [1174, 314] on input "Pending Later Ship Date" at bounding box center [1173, 309] width 1 height 11
checkbox input "false"
click at [1179, 340] on label "Pending Management Review" at bounding box center [1259, 333] width 171 height 14
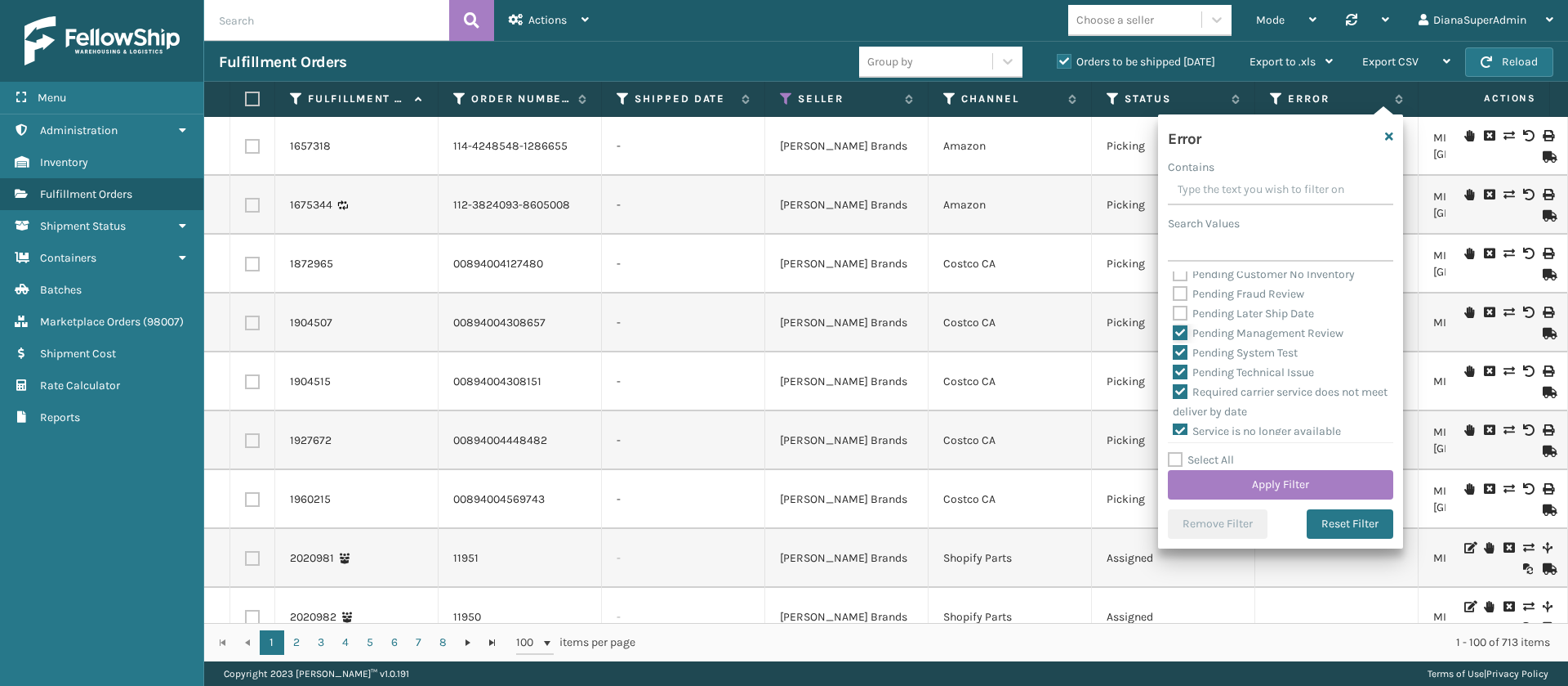
click at [1174, 335] on input "Pending Management Review" at bounding box center [1173, 329] width 1 height 11
checkbox input "false"
click at [1179, 360] on label "Pending System Test" at bounding box center [1235, 352] width 125 height 14
click at [1174, 354] on input "Pending System Test" at bounding box center [1173, 348] width 1 height 11
checkbox input "false"
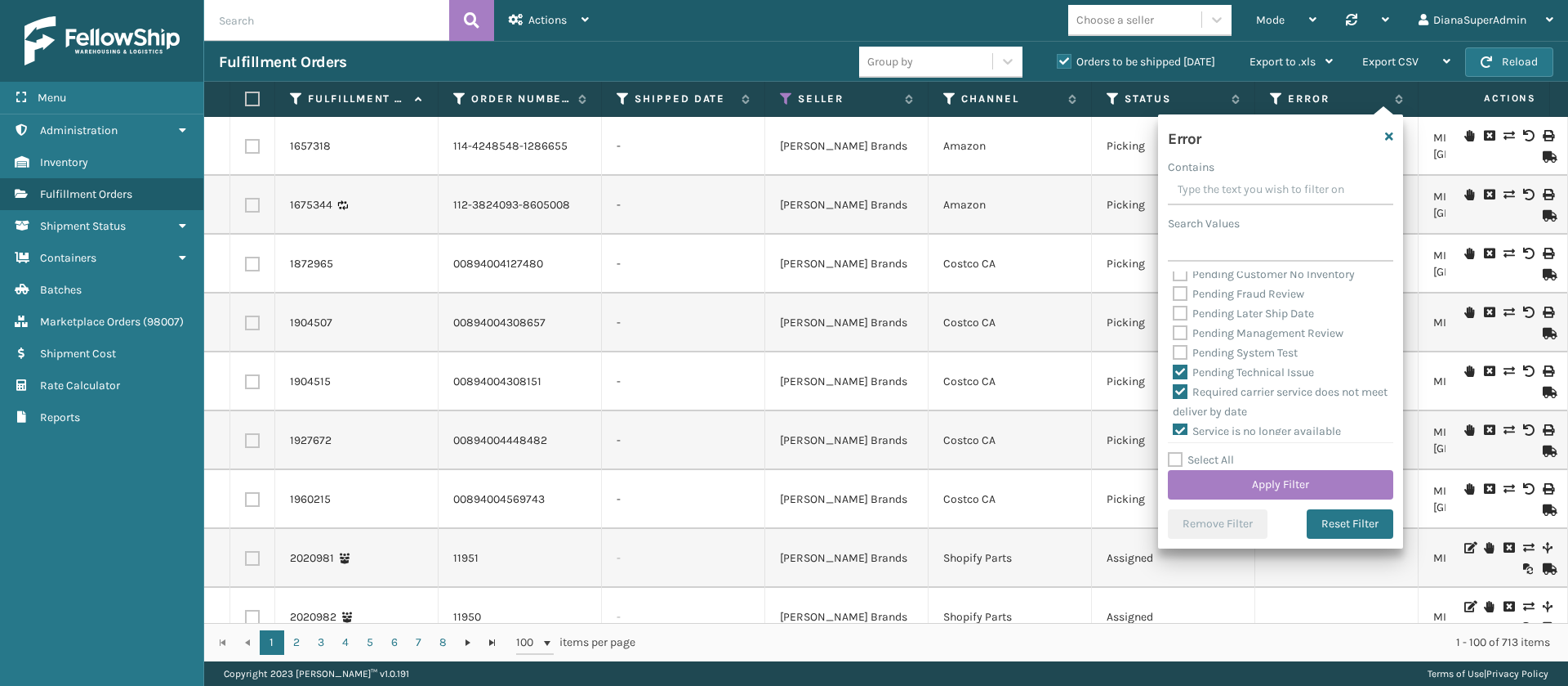
click at [1179, 379] on label "Pending Technical Issue" at bounding box center [1244, 372] width 142 height 14
click at [1174, 373] on input "Pending Technical Issue" at bounding box center [1173, 368] width 1 height 11
checkbox input "false"
click at [1179, 403] on div "Required carrier service does not meet deliver by date" at bounding box center [1281, 402] width 215 height 39
click at [1179, 403] on label "Required carrier service does not meet deliver by date" at bounding box center [1281, 402] width 215 height 34
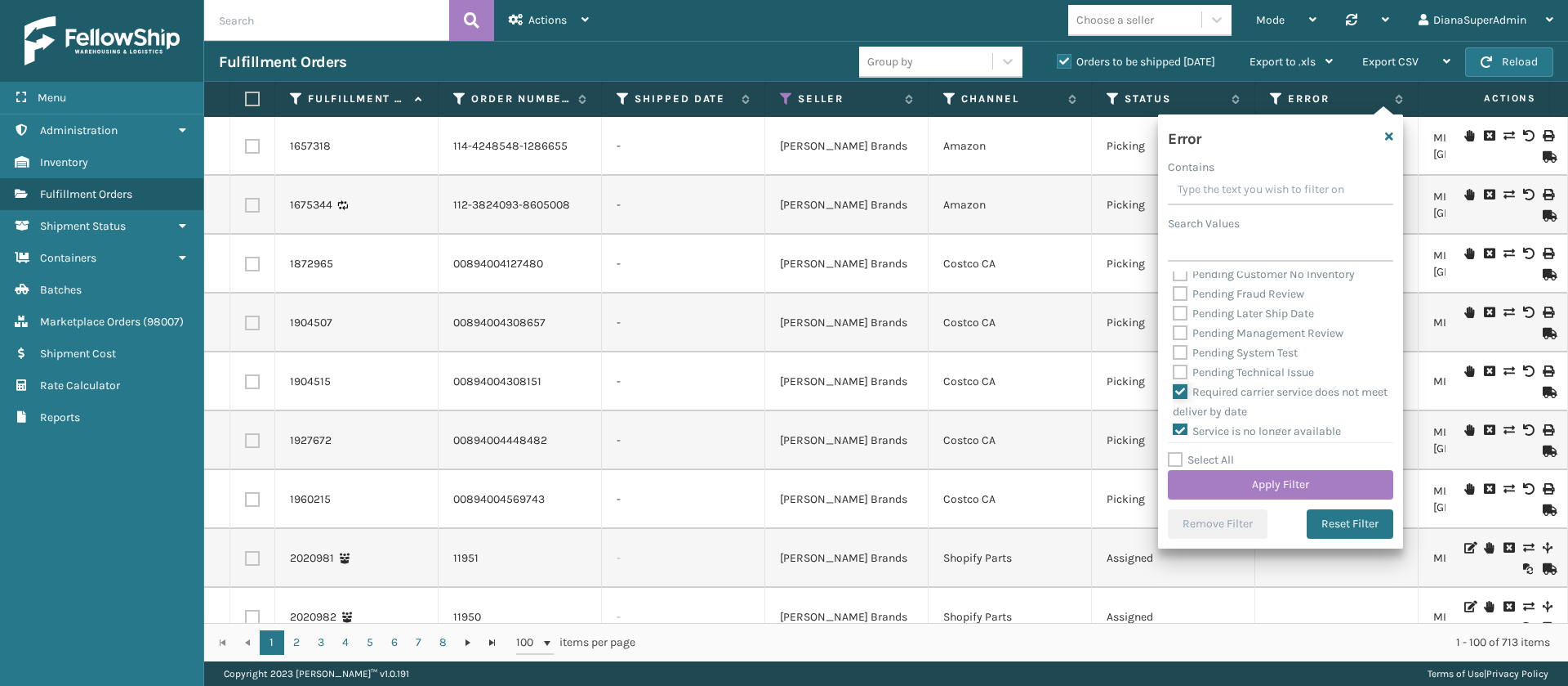
click at [1174, 393] on input "Required carrier service does not meet deliver by date" at bounding box center [1173, 387] width 1 height 11
click at [1179, 403] on label "Required carrier service does not meet deliver by date" at bounding box center [1281, 402] width 215 height 34
click at [1174, 393] on input "Required carrier service does not meet deliver by date" at bounding box center [1173, 387] width 1 height 11
checkbox input "true"
click at [1273, 485] on button "Apply Filter" at bounding box center [1281, 484] width 225 height 29
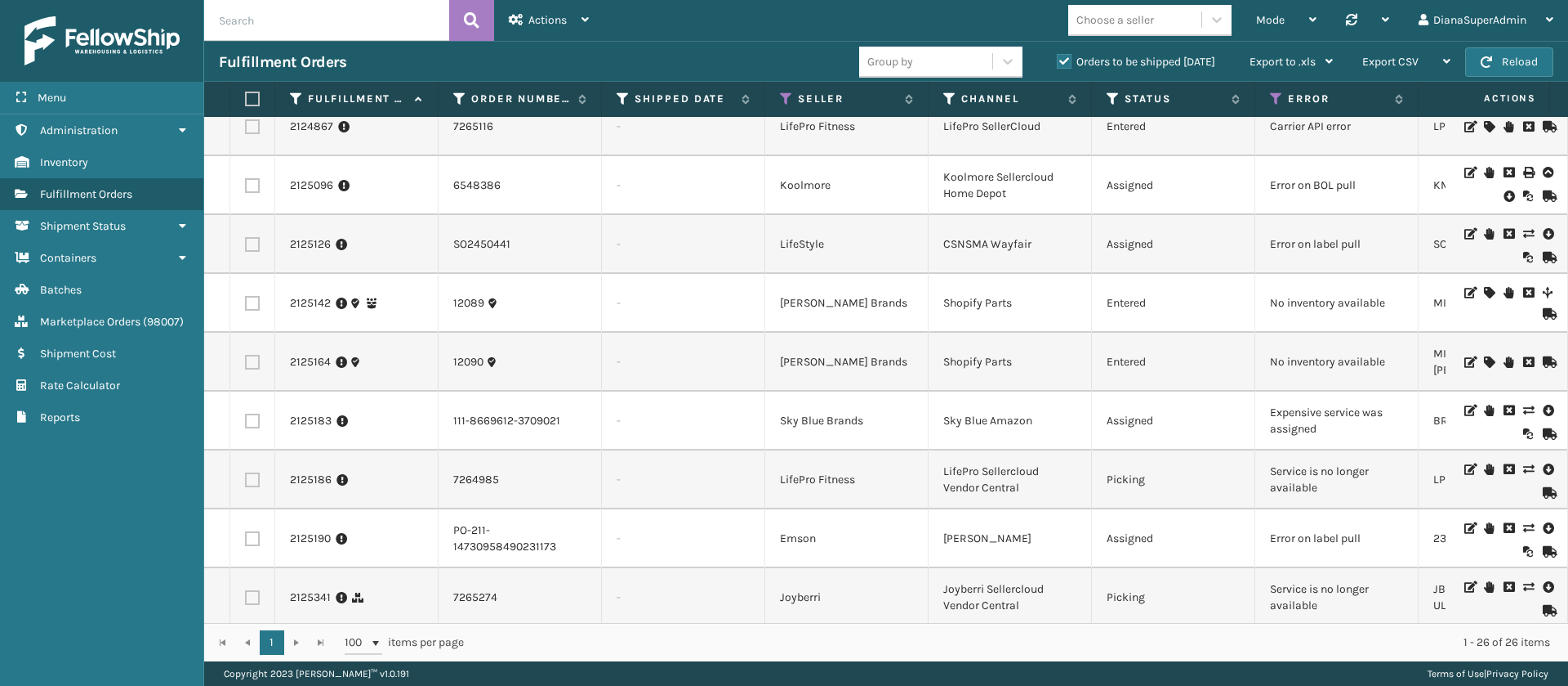
scroll to position [1043, 0]
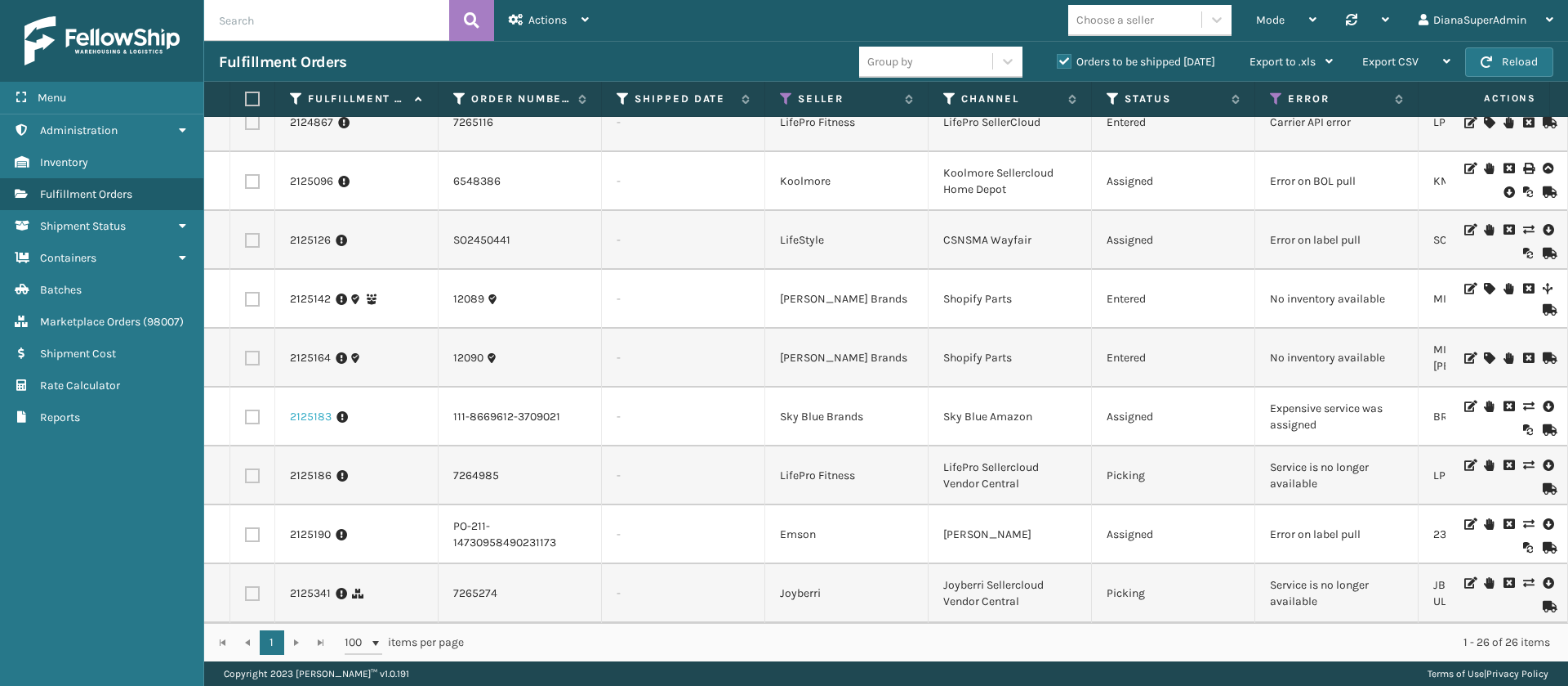
click at [325, 408] on link "2125183" at bounding box center [311, 416] width 42 height 16
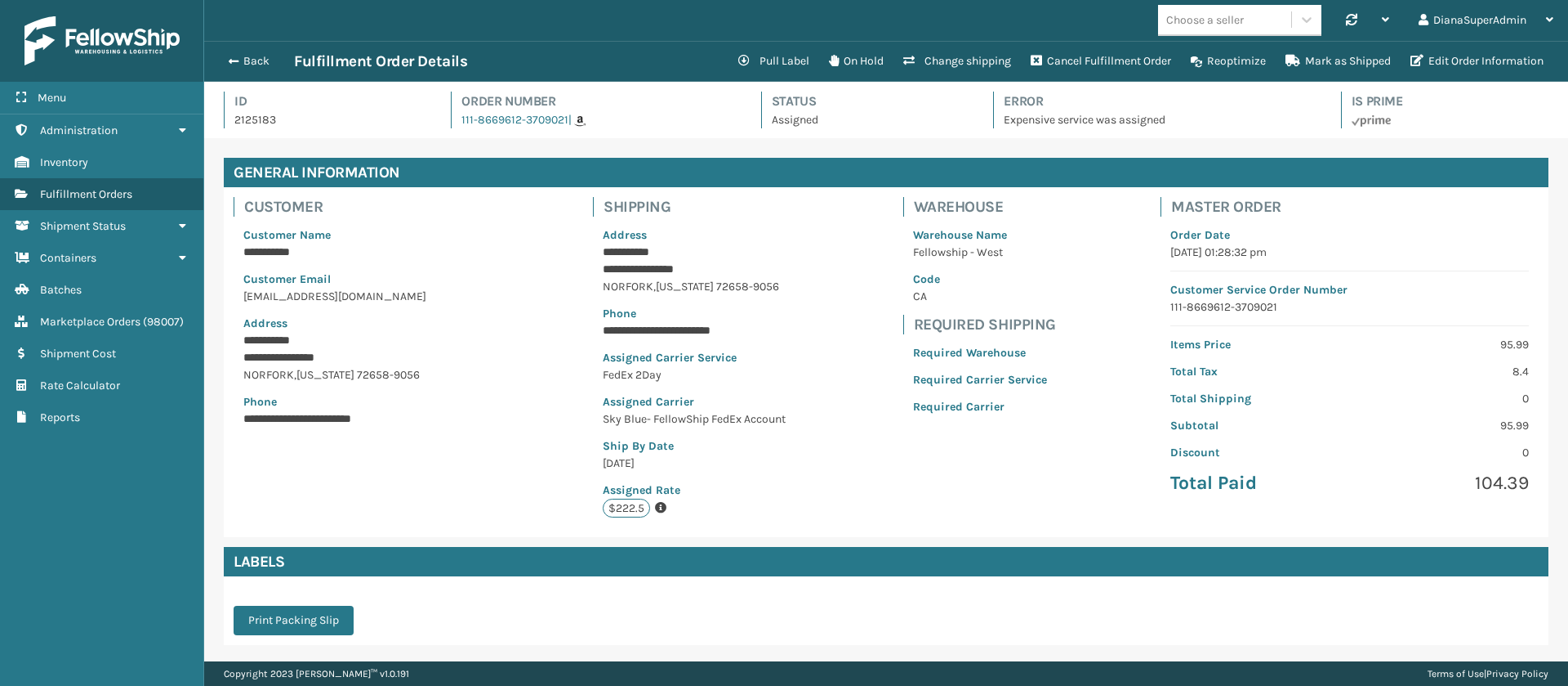
scroll to position [39, 1364]
click at [956, 53] on button "Change shipping" at bounding box center [957, 61] width 127 height 33
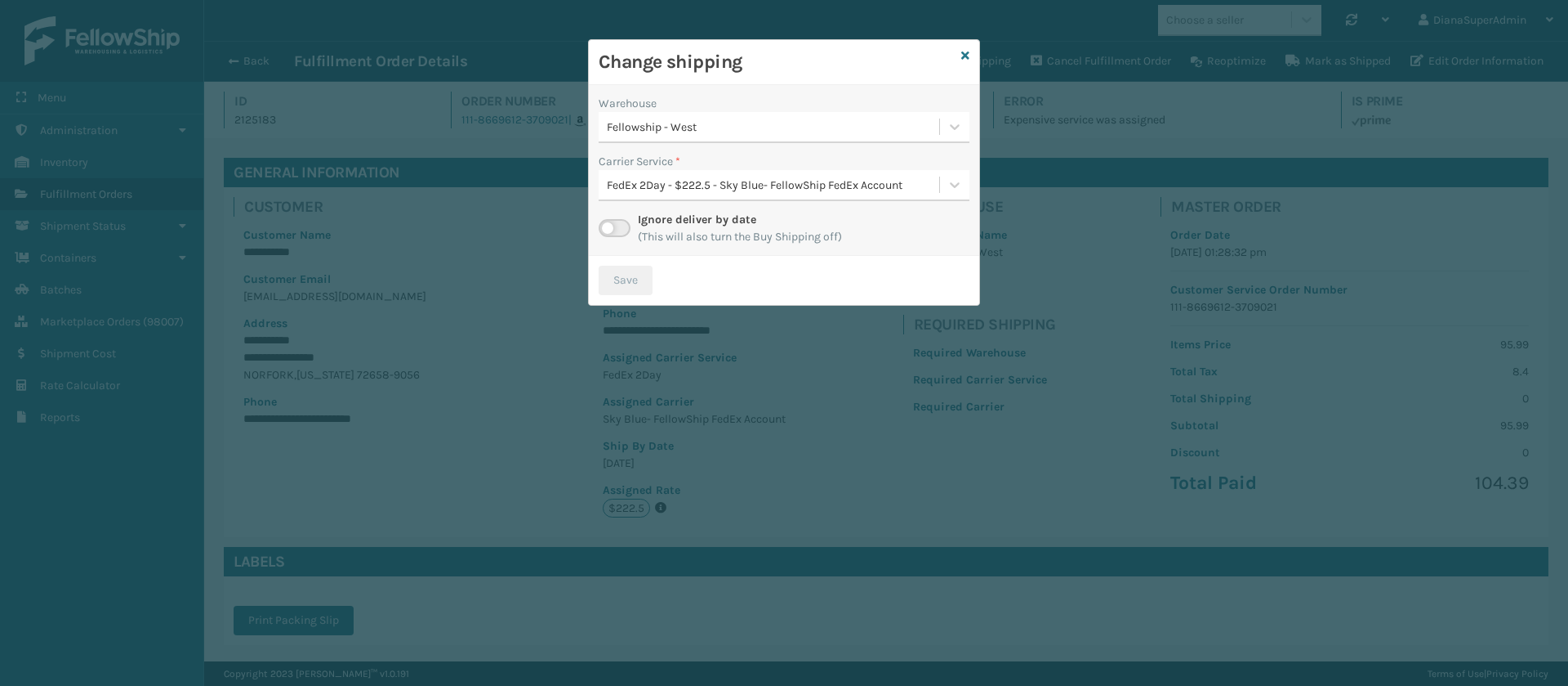
click at [622, 223] on label at bounding box center [614, 227] width 32 height 18
click at [609, 223] on input "checkbox" at bounding box center [603, 224] width 11 height 11
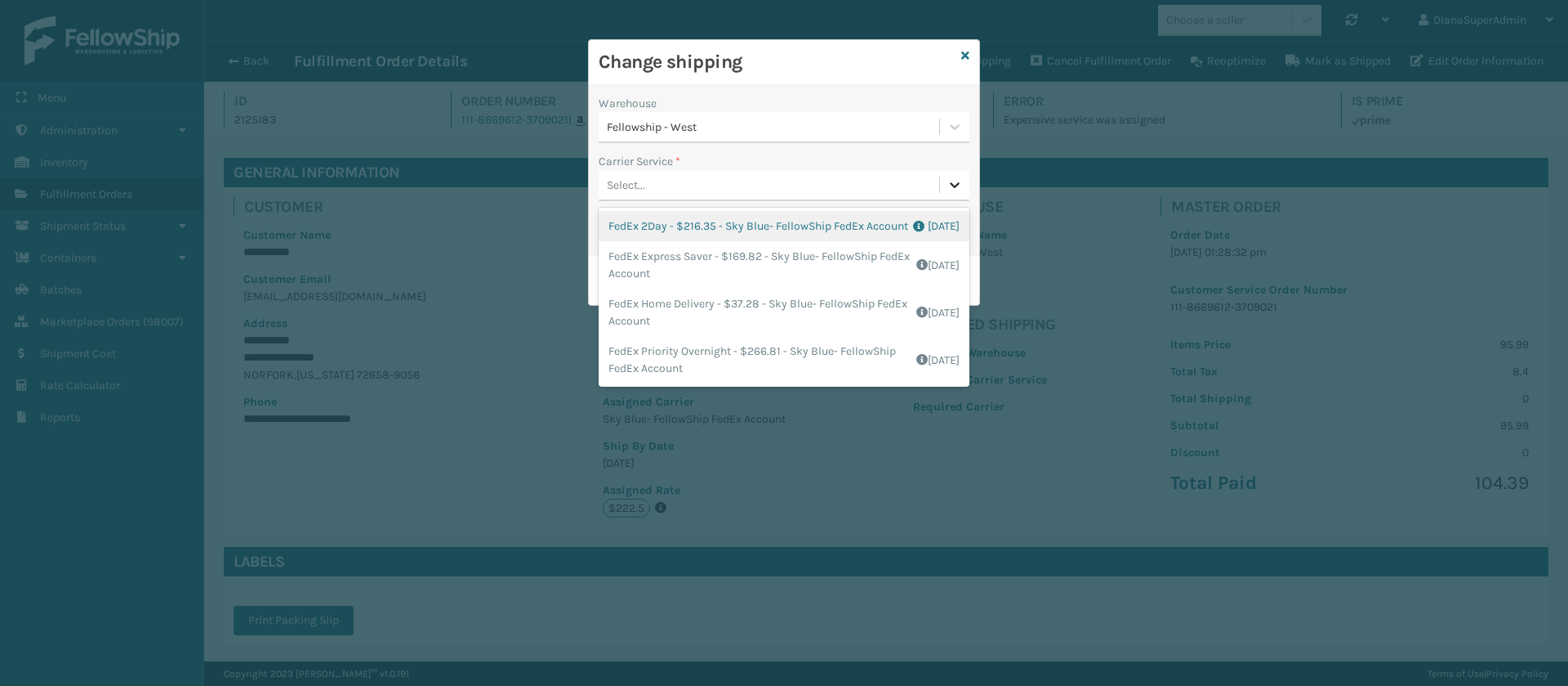
click at [953, 182] on icon at bounding box center [955, 184] width 16 height 16
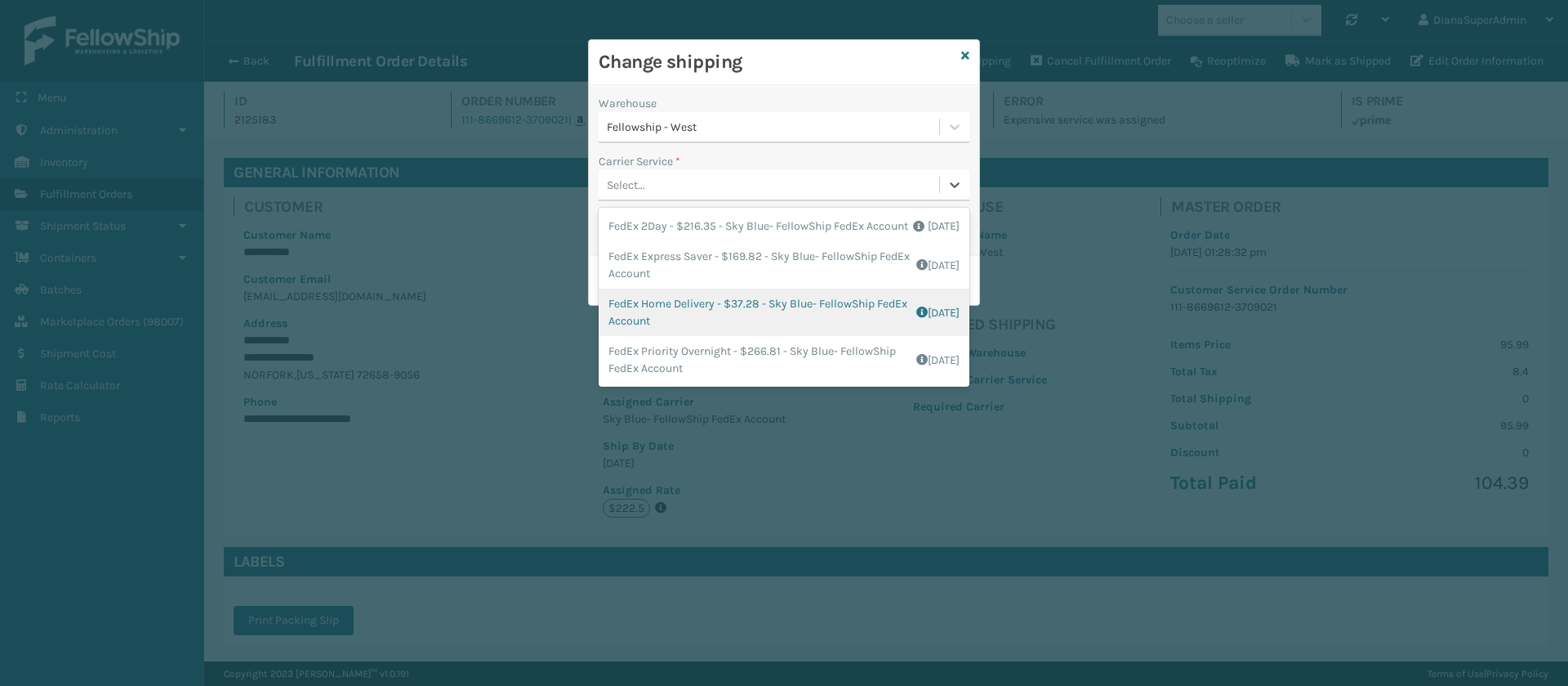
click at [656, 322] on div "FedEx Home Delivery - $37.28 - Sky Blue- FellowShip FedEx Account Shipping Cost…" at bounding box center [784, 312] width 371 height 48
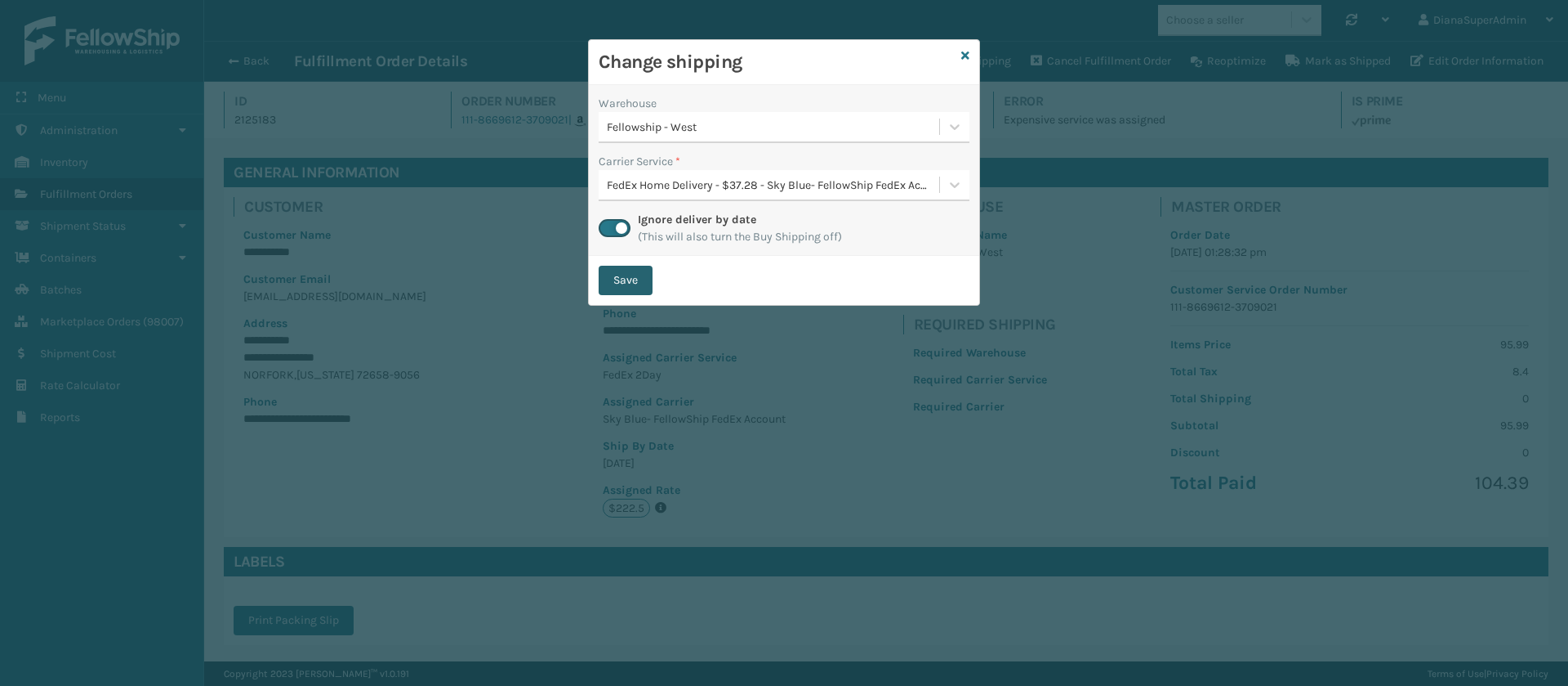
click at [646, 288] on button "Save" at bounding box center [625, 280] width 54 height 29
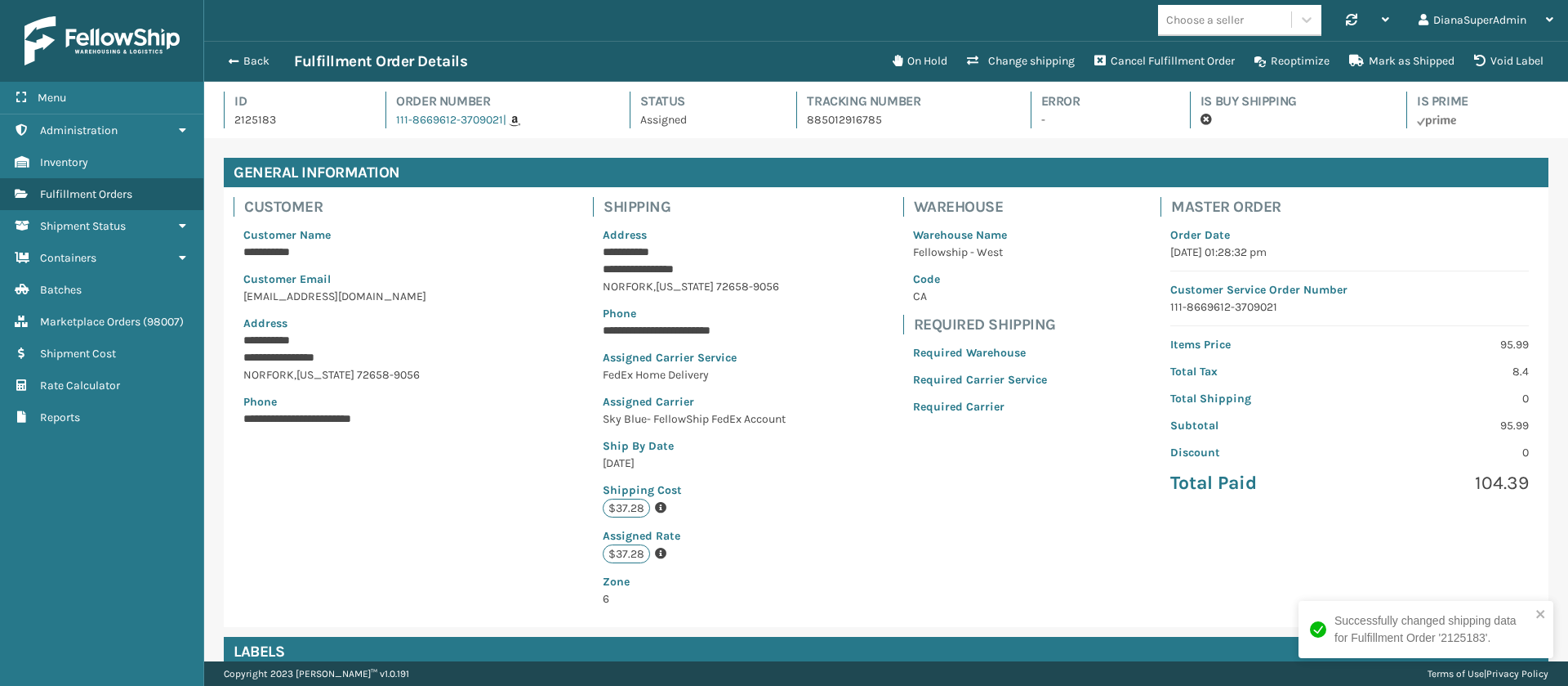
click at [132, 43] on img at bounding box center [101, 40] width 155 height 49
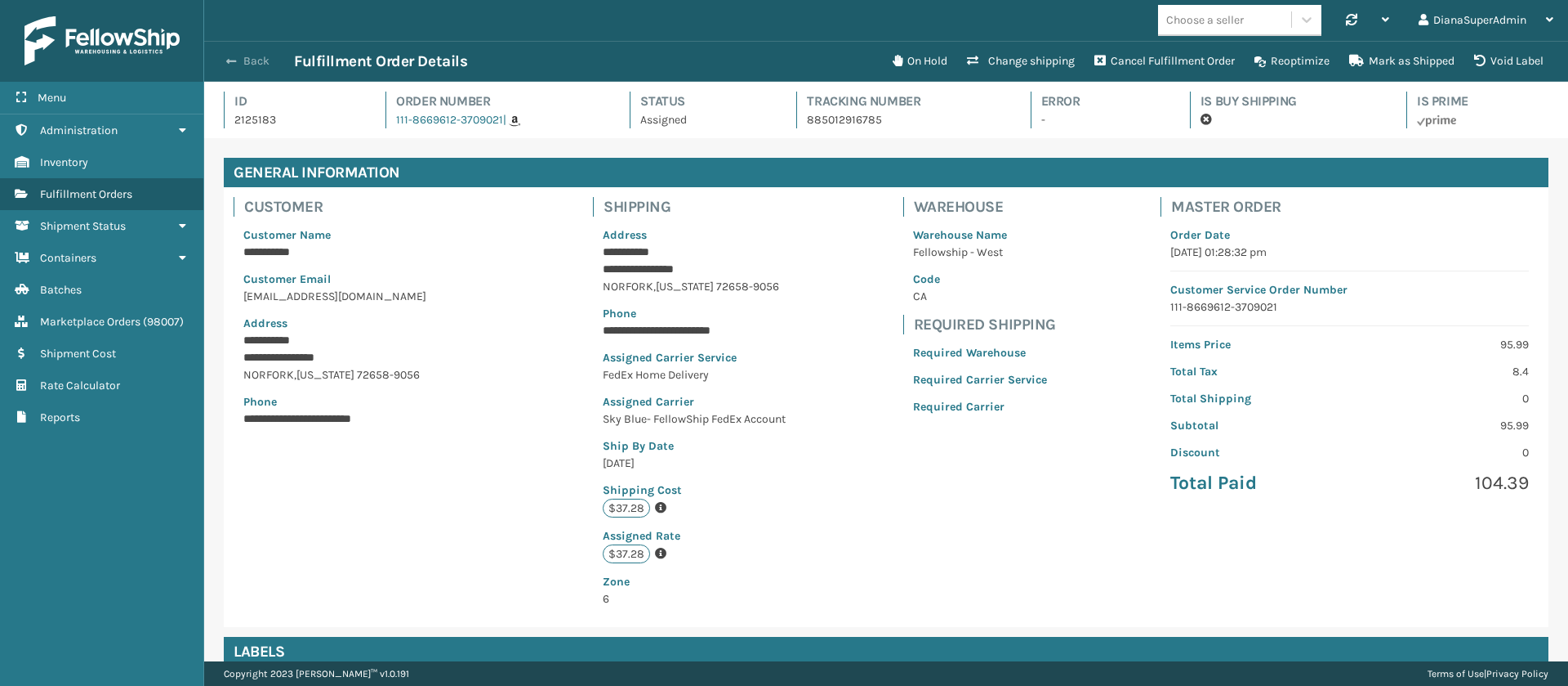
click at [254, 59] on button "Back" at bounding box center [256, 61] width 75 height 15
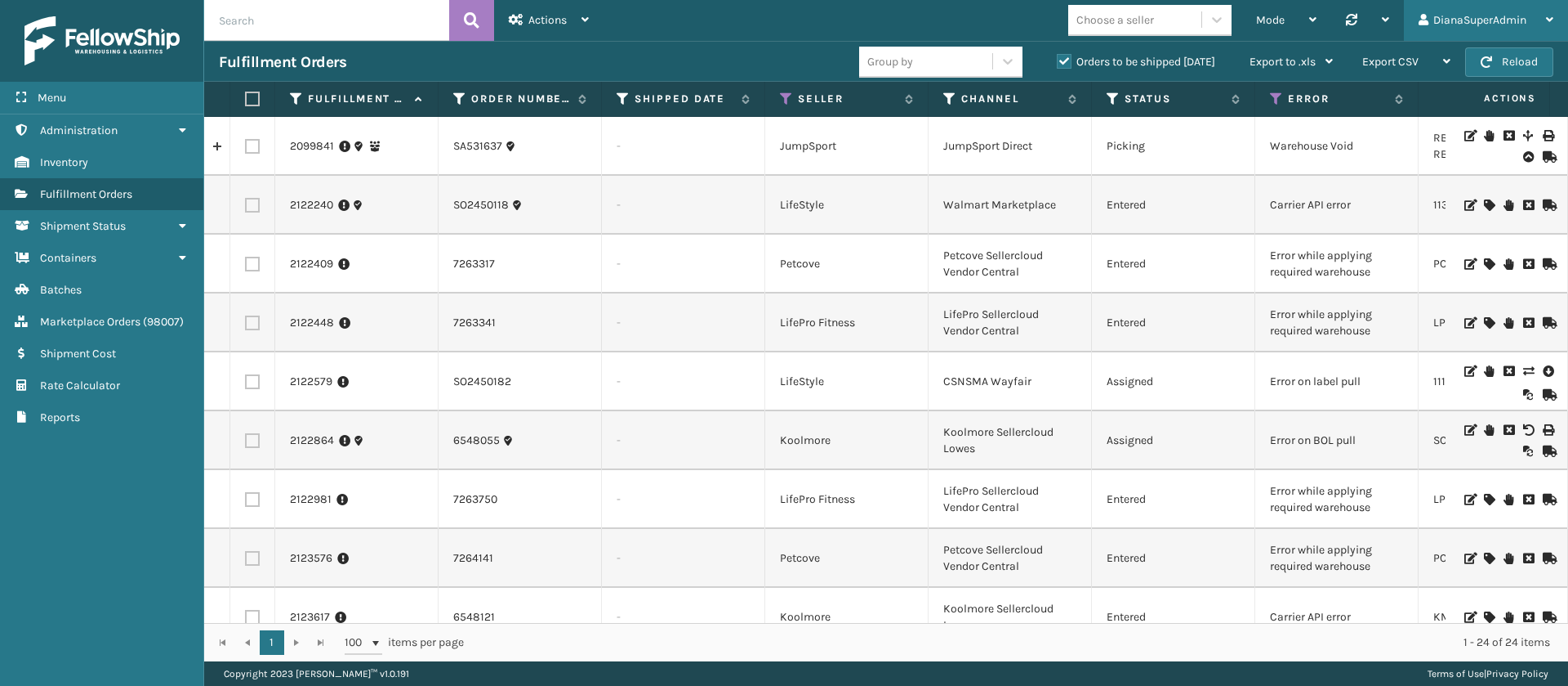
click at [1523, 8] on div "DianaSuperAdmin" at bounding box center [1486, 20] width 135 height 41
click at [1394, 64] on li "Log Out" at bounding box center [1457, 64] width 219 height 44
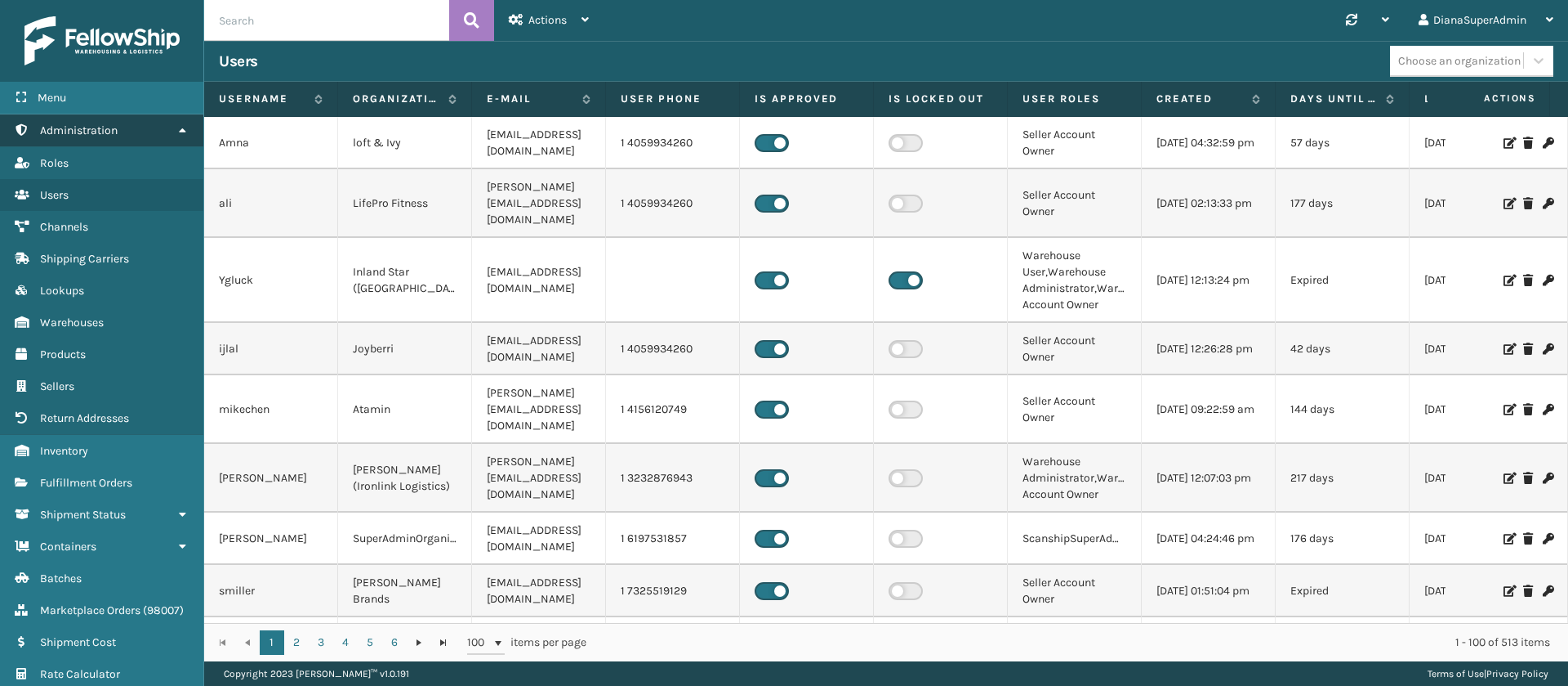
click at [123, 121] on link "Administration" at bounding box center [101, 130] width 204 height 32
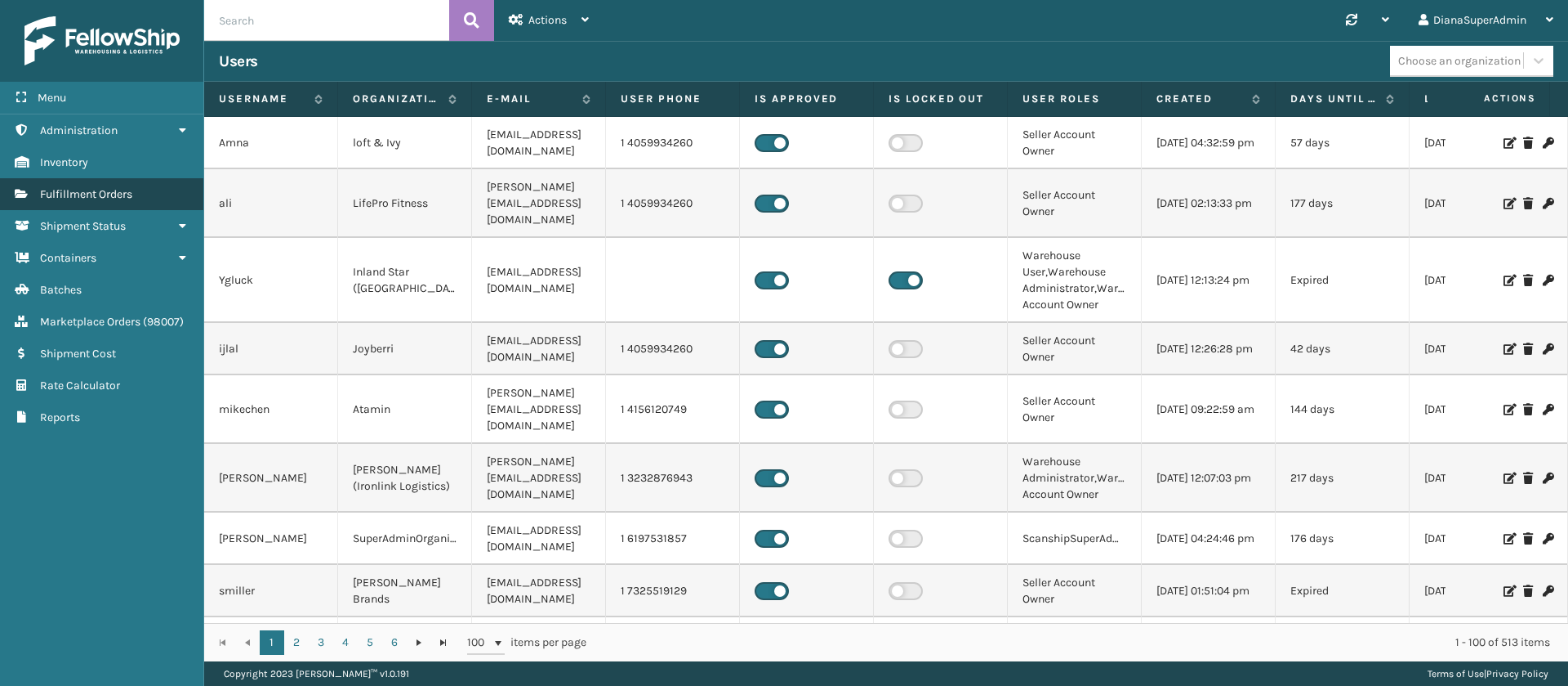
click at [135, 184] on link "Fulfillment Orders" at bounding box center [101, 194] width 204 height 32
